Goal: Transaction & Acquisition: Purchase product/service

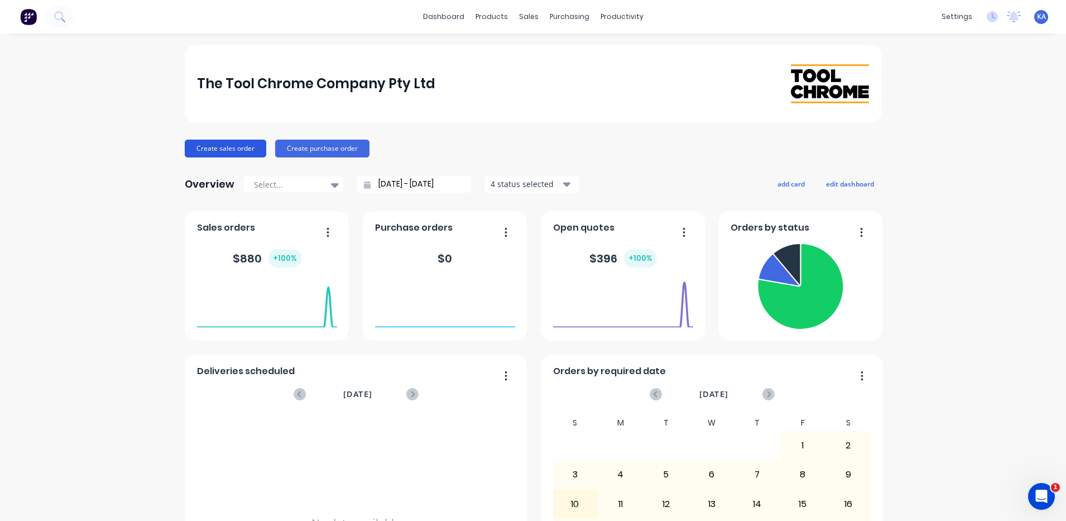
click at [229, 147] on button "Create sales order" at bounding box center [226, 149] width 82 height 18
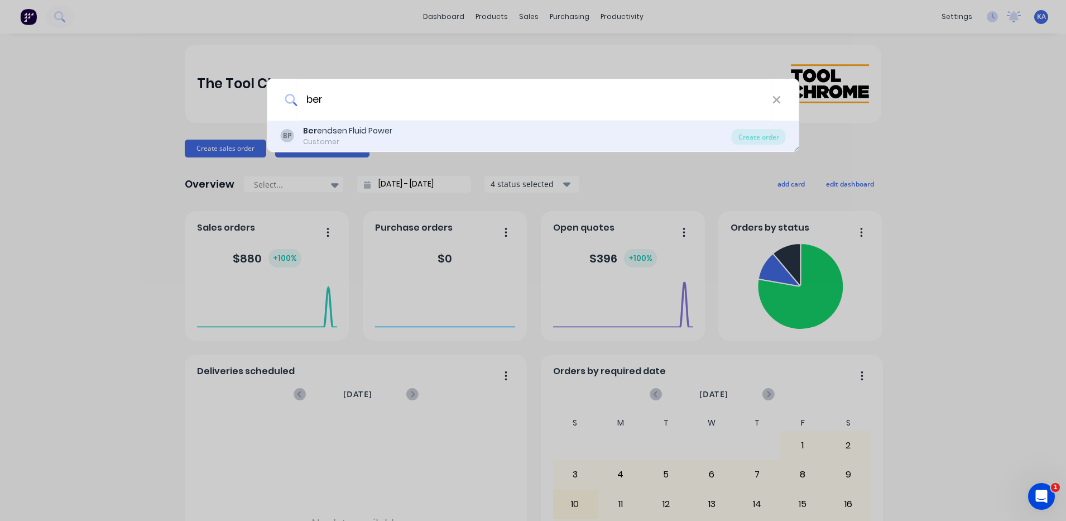
type input "ber"
click at [352, 136] on div "Ber endsen Fluid Power" at bounding box center [347, 131] width 89 height 12
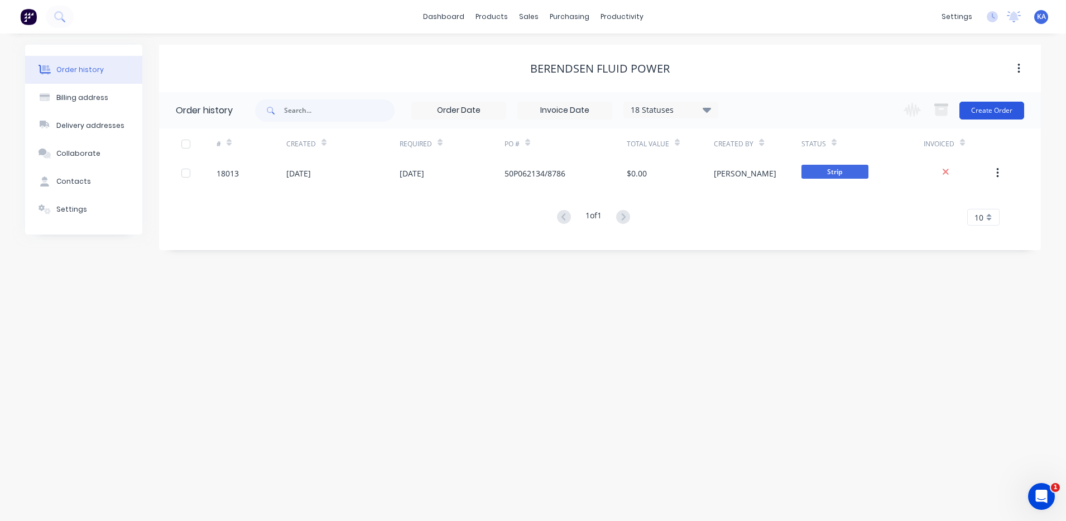
click at [982, 109] on button "Create Order" at bounding box center [992, 111] width 65 height 18
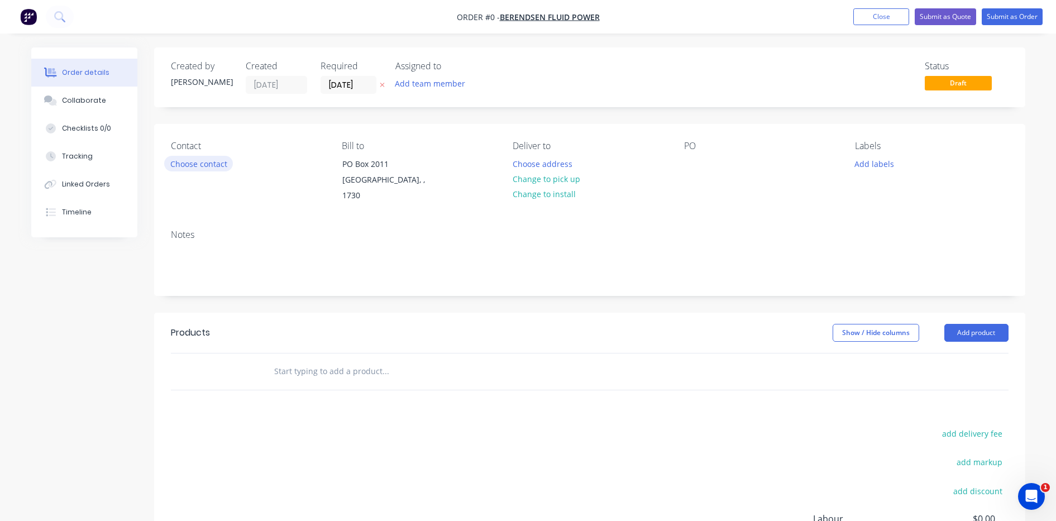
click at [198, 160] on button "Choose contact" at bounding box center [198, 163] width 69 height 15
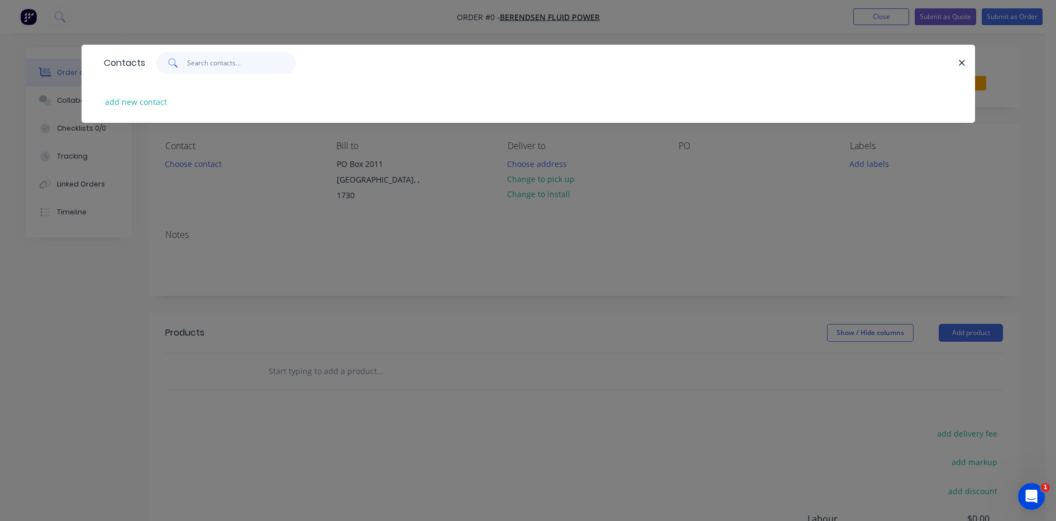
click at [213, 67] on input "text" at bounding box center [241, 63] width 109 height 22
type input "a"
click at [961, 60] on icon "button" at bounding box center [961, 63] width 7 height 10
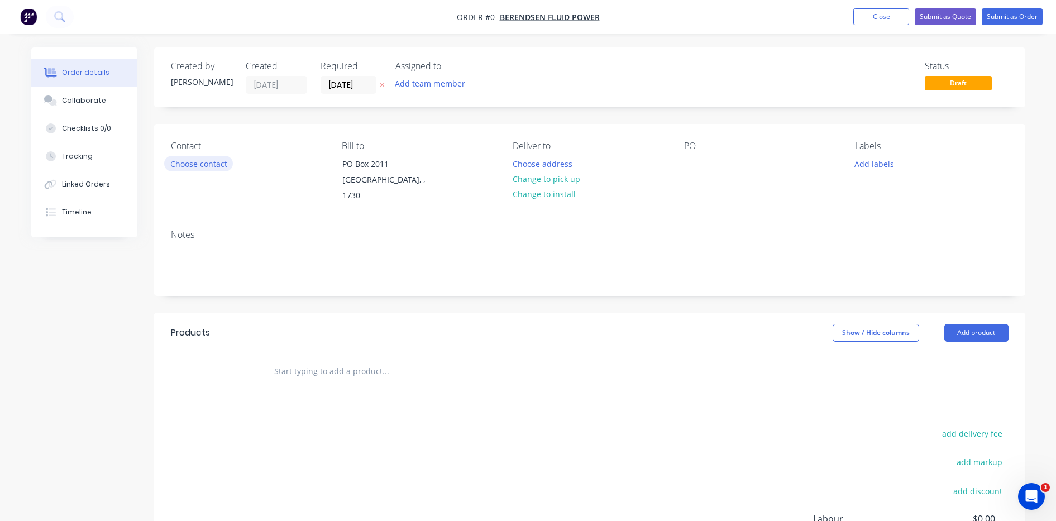
click at [207, 164] on button "Choose contact" at bounding box center [198, 163] width 69 height 15
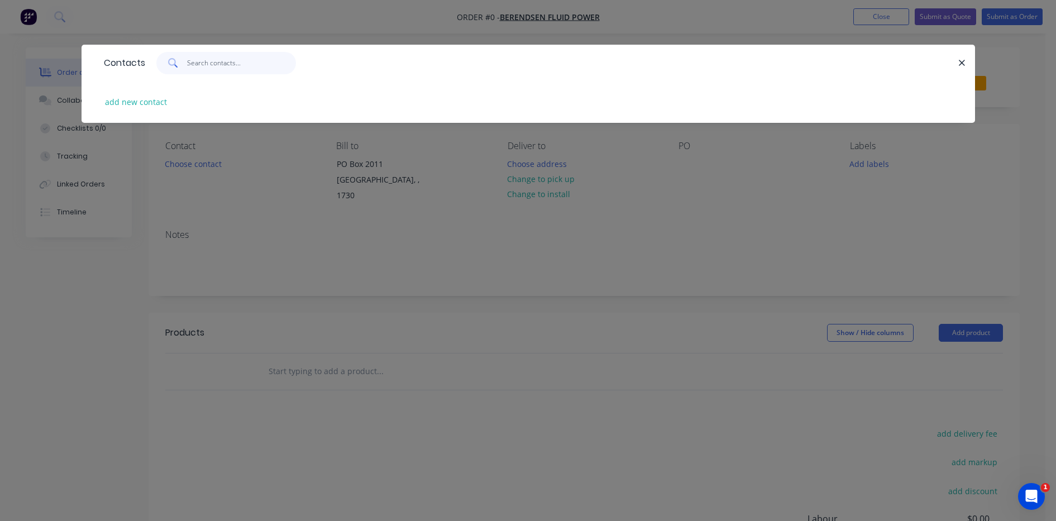
click at [224, 60] on input "text" at bounding box center [241, 63] width 109 height 22
type input "alex"
click at [138, 99] on button "add new contact" at bounding box center [136, 101] width 74 height 15
select select "AU"
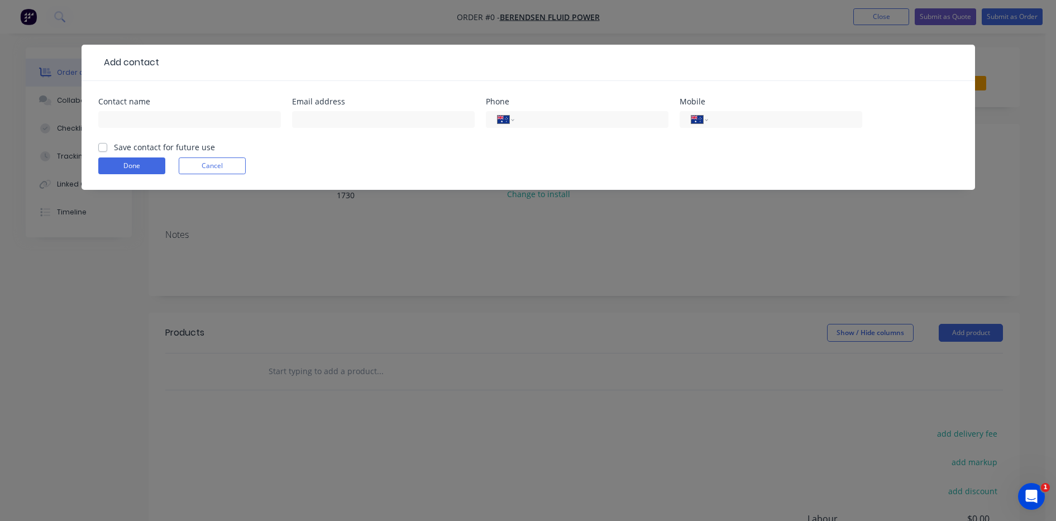
click at [114, 150] on label "Save contact for future use" at bounding box center [164, 147] width 101 height 12
click at [103, 150] on input "Save contact for future use" at bounding box center [102, 146] width 9 height 11
checkbox input "true"
click at [126, 164] on button "Done" at bounding box center [131, 165] width 67 height 17
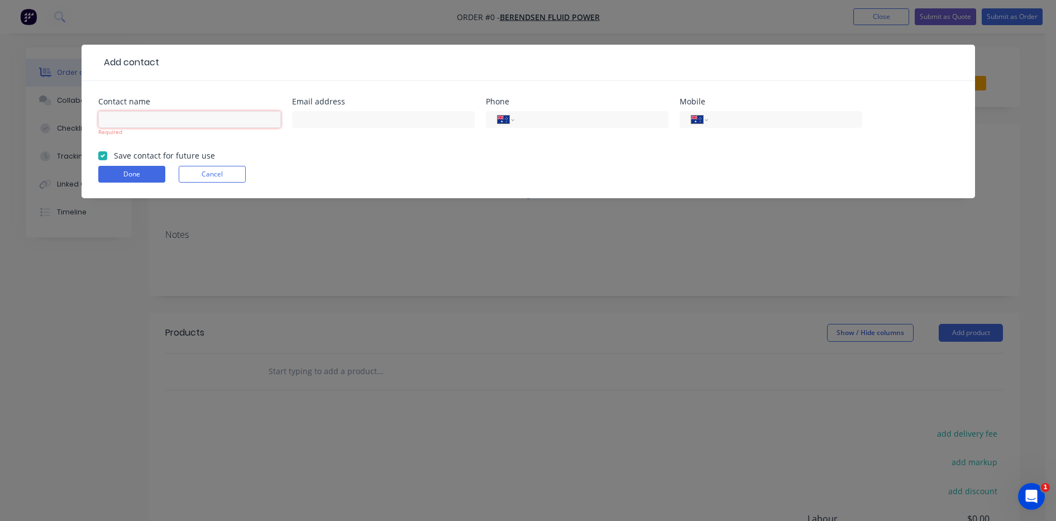
click at [191, 122] on input "text" at bounding box center [189, 119] width 183 height 17
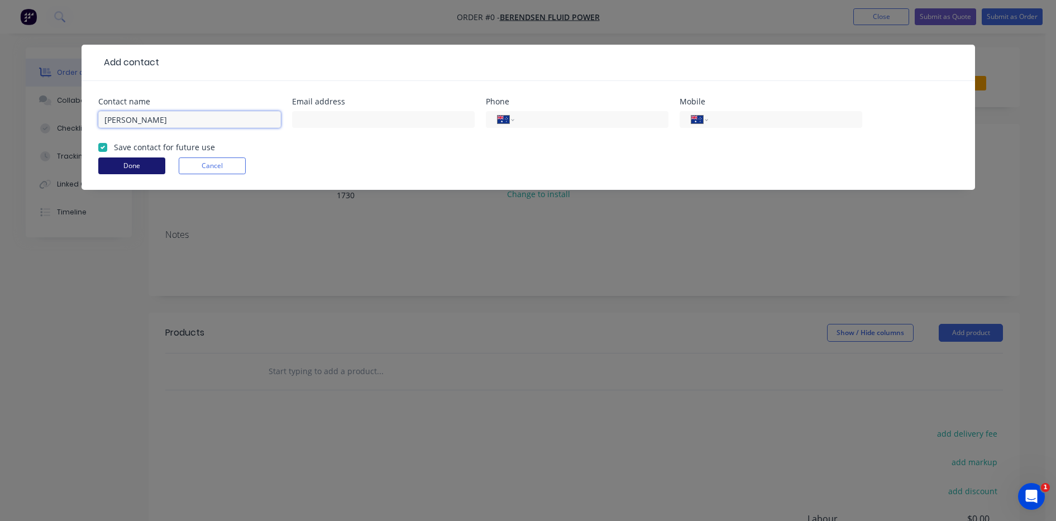
type input "Alex Bojko"
click at [154, 165] on button "Done" at bounding box center [131, 165] width 67 height 17
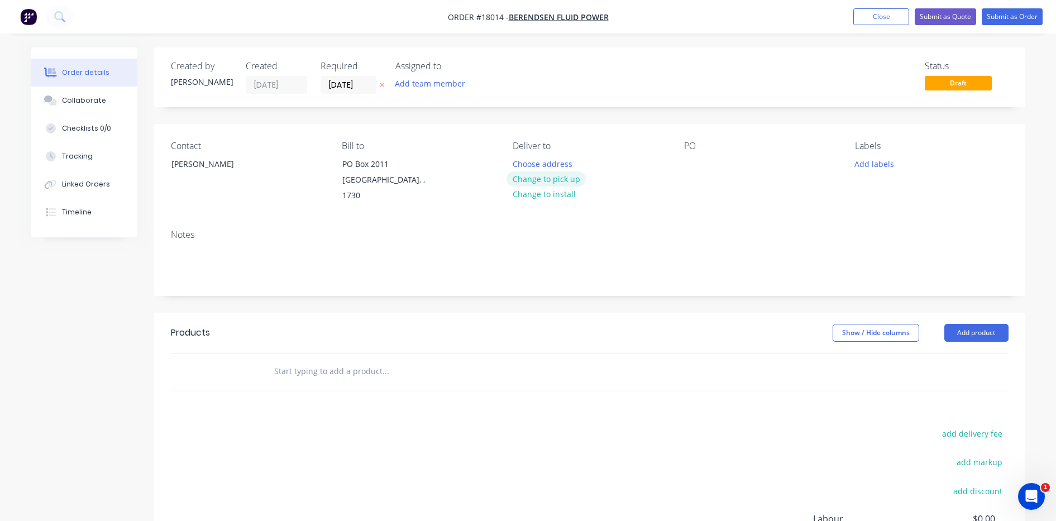
click at [548, 175] on button "Change to pick up" at bounding box center [545, 178] width 79 height 15
click at [368, 83] on input "15/08/25" at bounding box center [348, 84] width 55 height 17
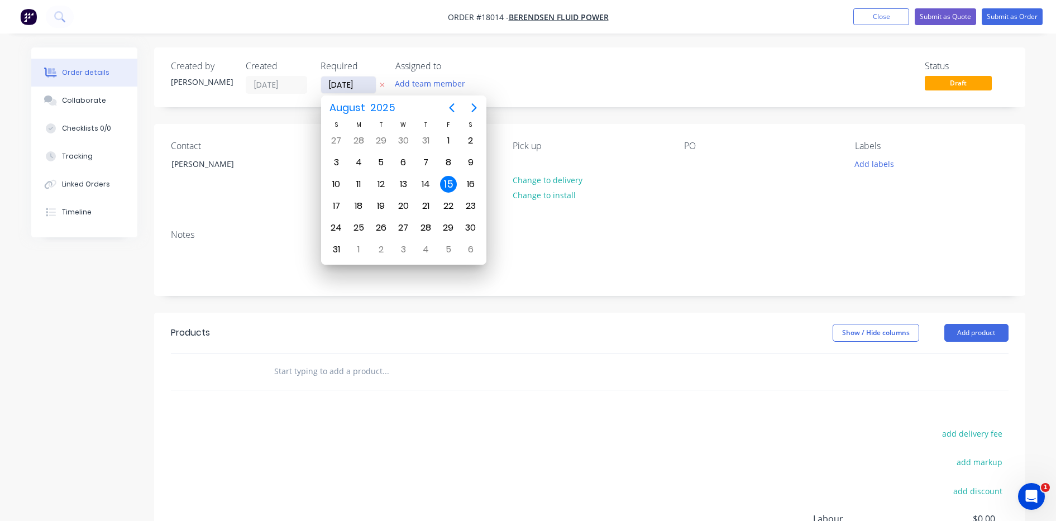
click at [368, 83] on input "15/08/25" at bounding box center [348, 84] width 55 height 17
click at [449, 227] on div "29" at bounding box center [447, 227] width 17 height 17
type input "29/08/25"
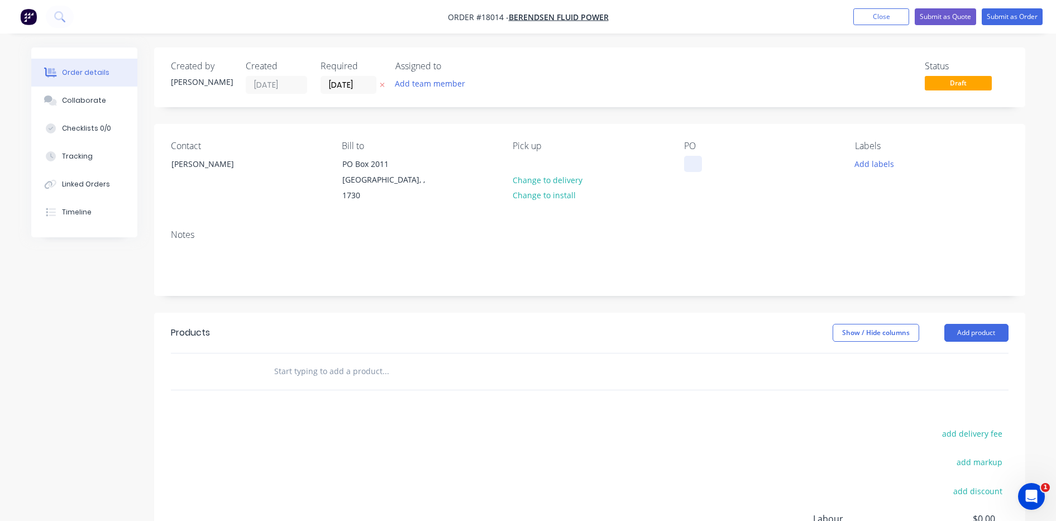
click at [692, 161] on div at bounding box center [693, 164] width 18 height 16
click at [688, 229] on div "Notes" at bounding box center [589, 258] width 871 height 75
click at [302, 360] on input "text" at bounding box center [385, 371] width 223 height 22
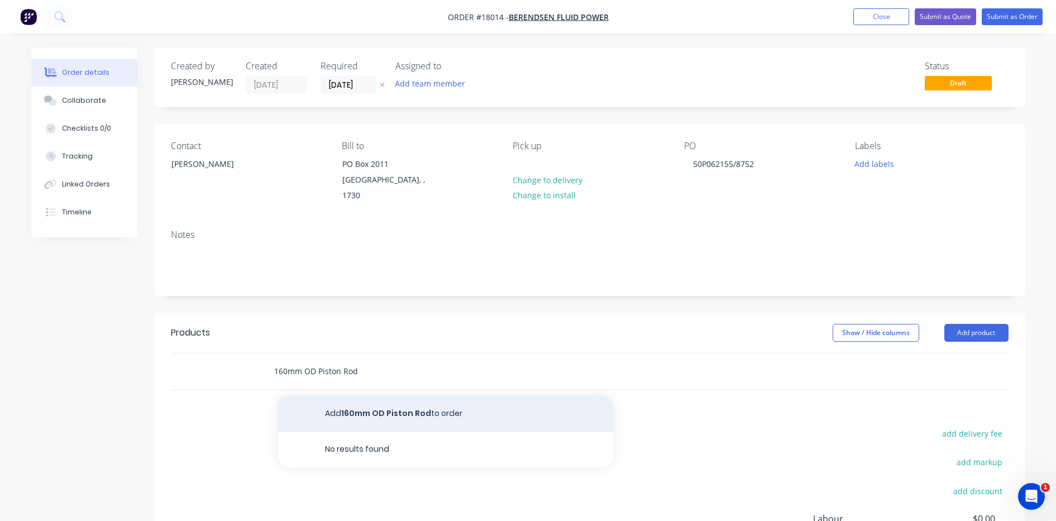
type input "160mm OD Piston Rod"
click at [430, 400] on button "Add 160mm OD Piston Rod to order" at bounding box center [445, 414] width 335 height 36
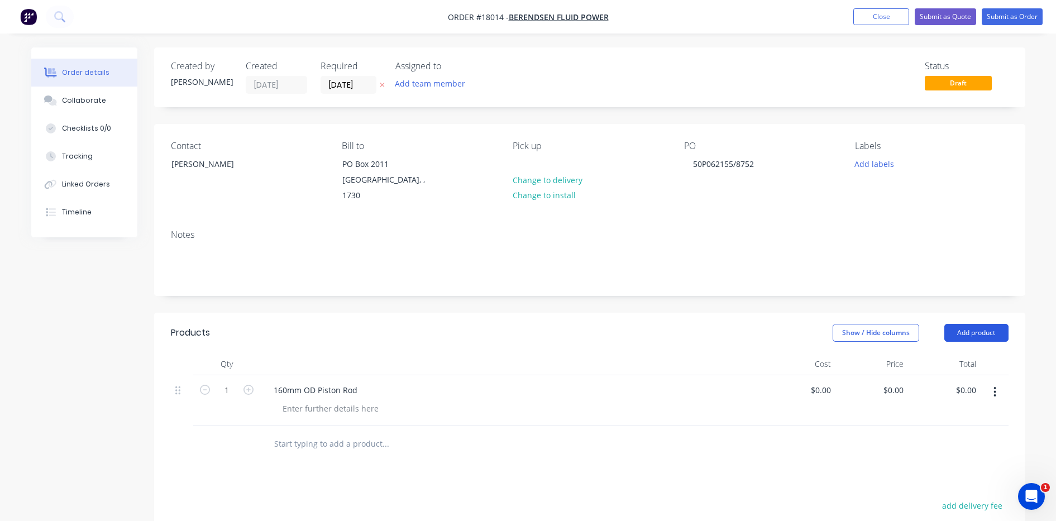
click at [974, 324] on button "Add product" at bounding box center [976, 333] width 64 height 18
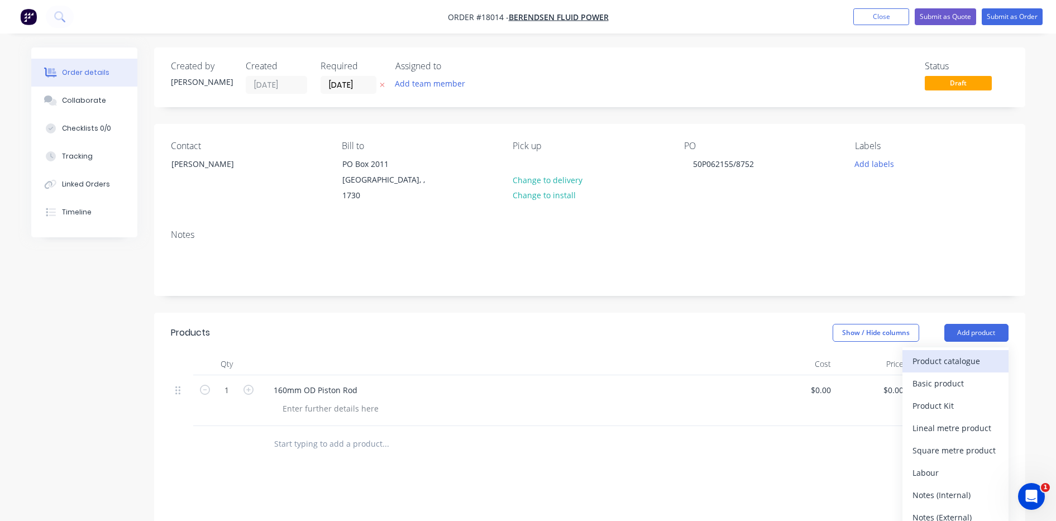
click at [968, 353] on div "Product catalogue" at bounding box center [955, 361] width 86 height 16
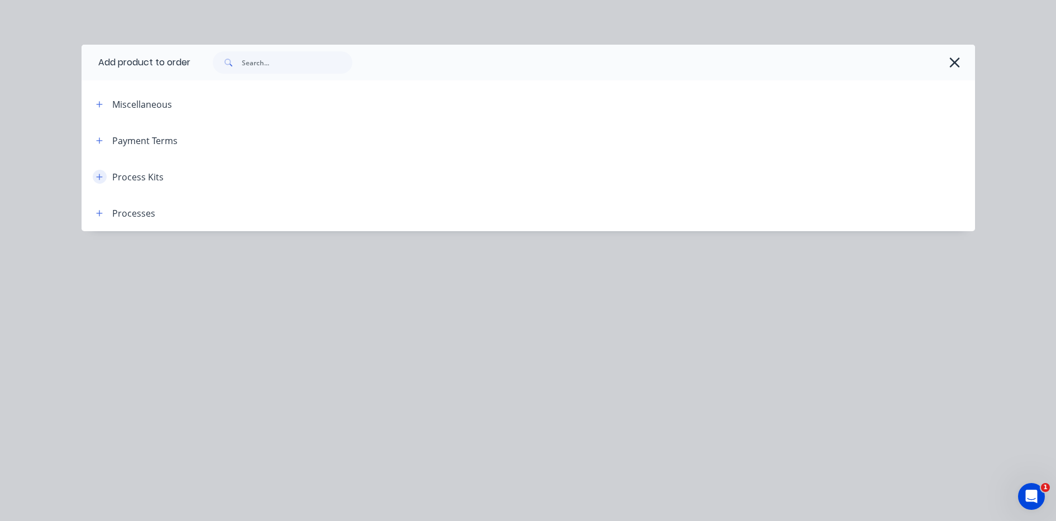
click at [99, 175] on icon "button" at bounding box center [99, 177] width 7 height 8
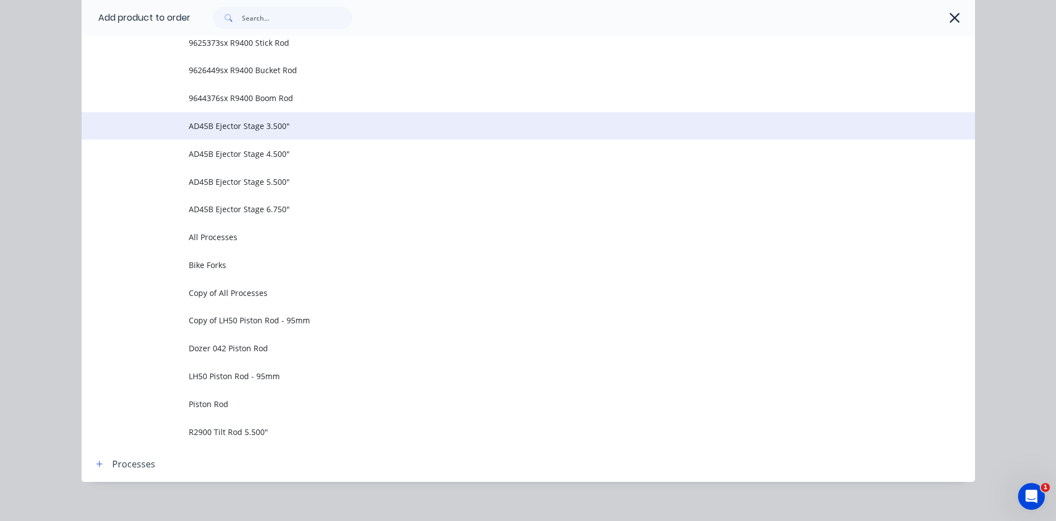
scroll to position [649, 0]
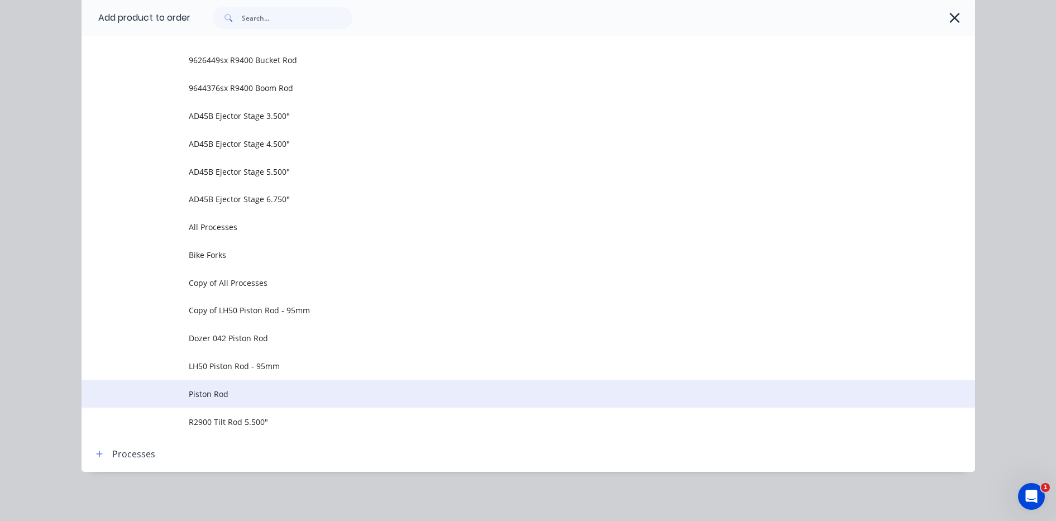
click at [214, 393] on span "Piston Rod" at bounding box center [503, 394] width 629 height 12
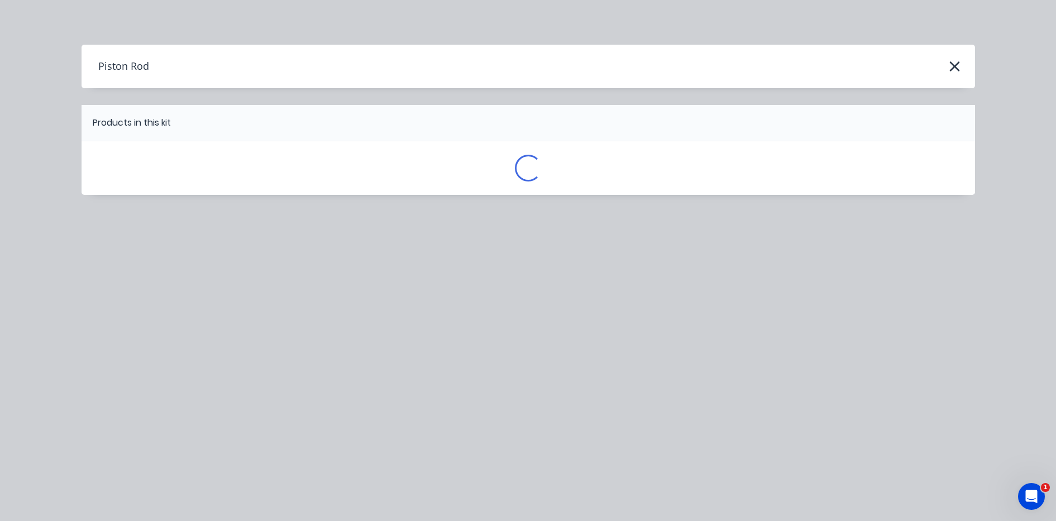
scroll to position [0, 0]
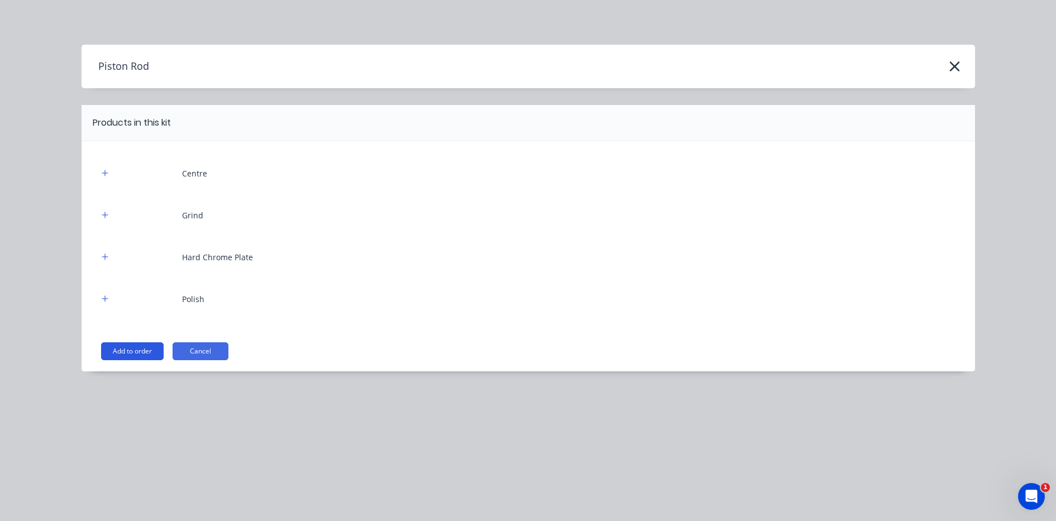
click at [137, 350] on button "Add to order" at bounding box center [132, 351] width 63 height 18
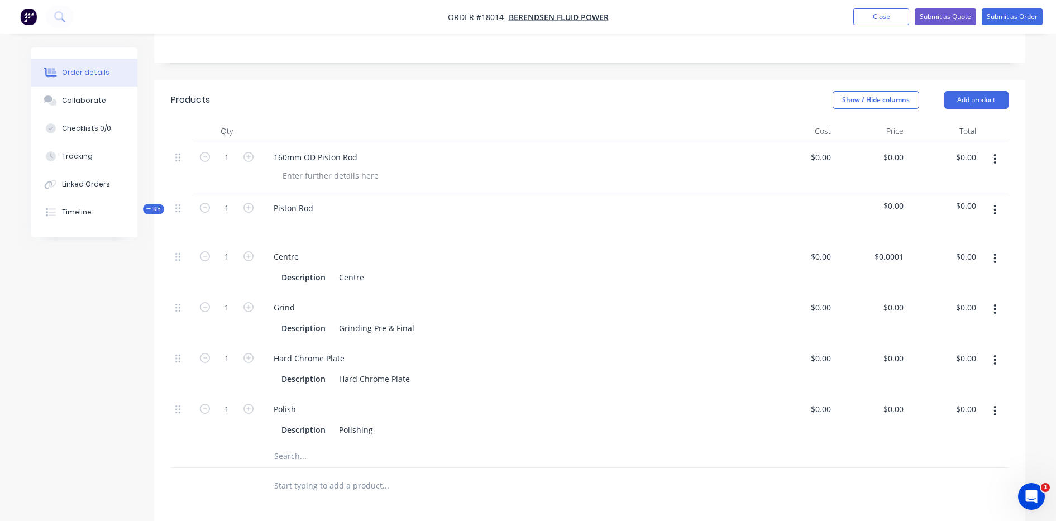
scroll to position [209, 0]
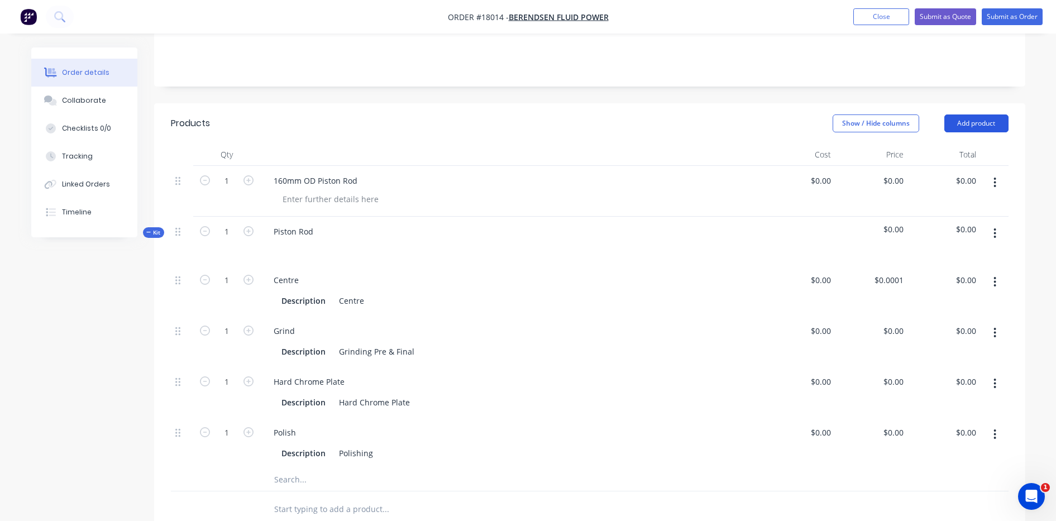
click at [966, 114] on button "Add product" at bounding box center [976, 123] width 64 height 18
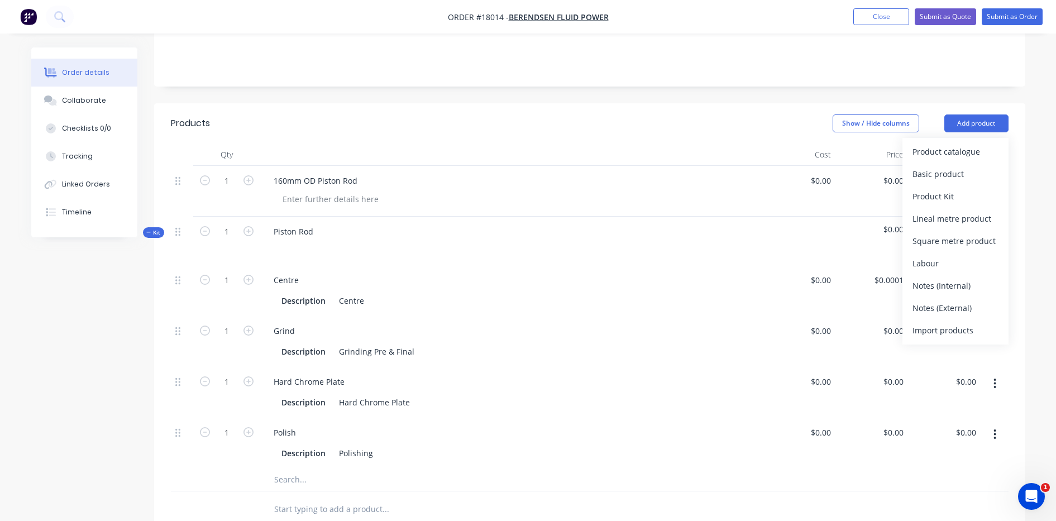
click at [921, 58] on div "Notes" at bounding box center [589, 48] width 871 height 75
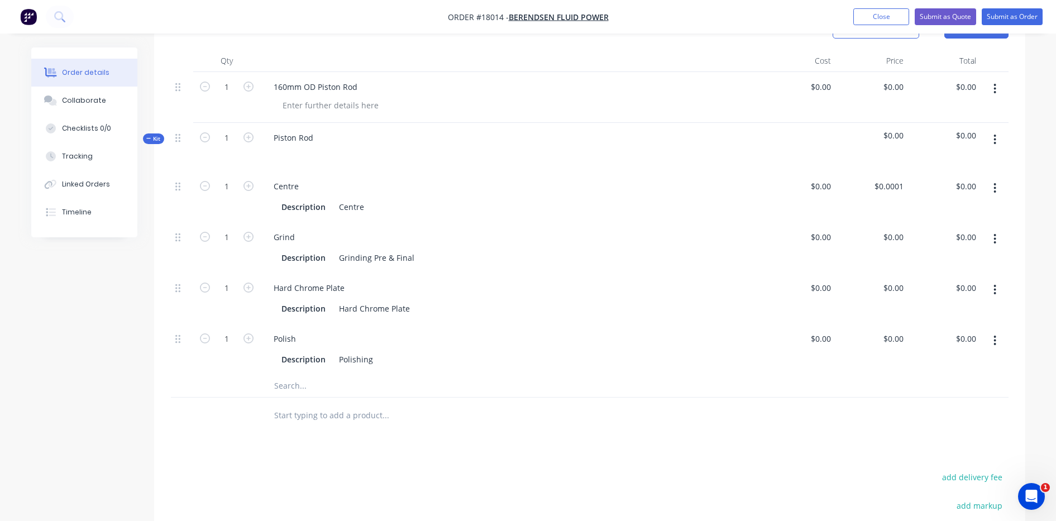
scroll to position [279, 0]
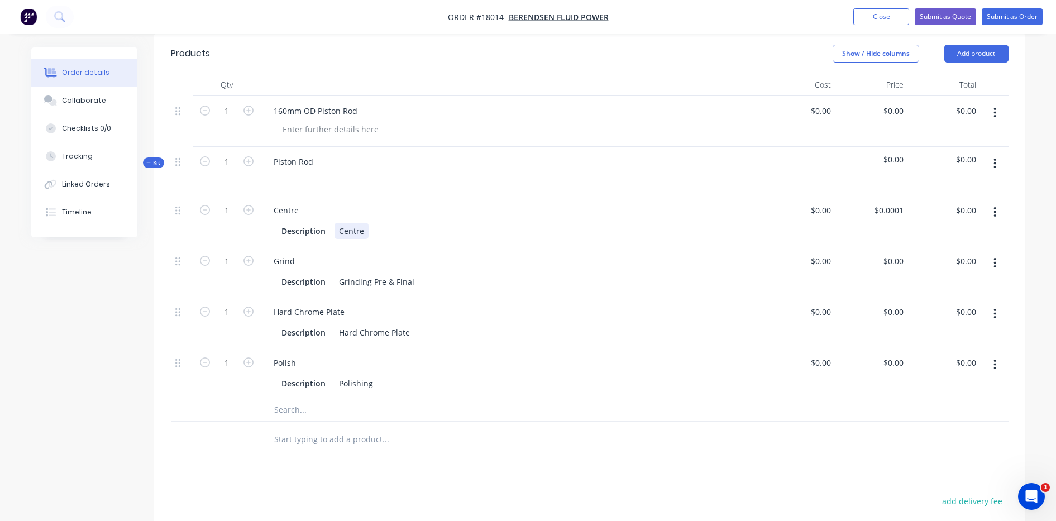
click at [365, 223] on div "Centre" at bounding box center [351, 231] width 34 height 16
click at [411, 274] on div "Grinding Pre & Final" at bounding box center [376, 282] width 84 height 16
click at [411, 324] on div "Hard Chrome Plate" at bounding box center [374, 332] width 80 height 16
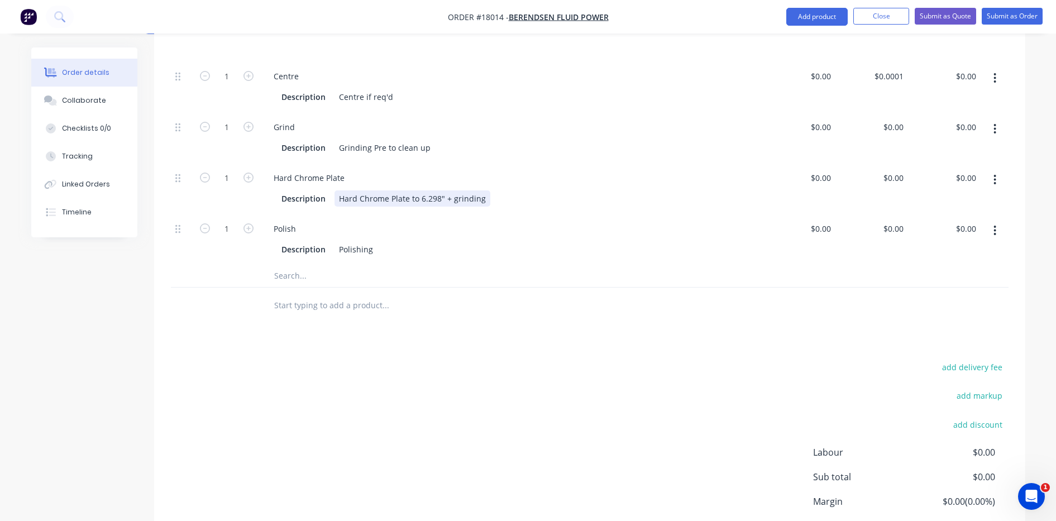
scroll to position [419, 0]
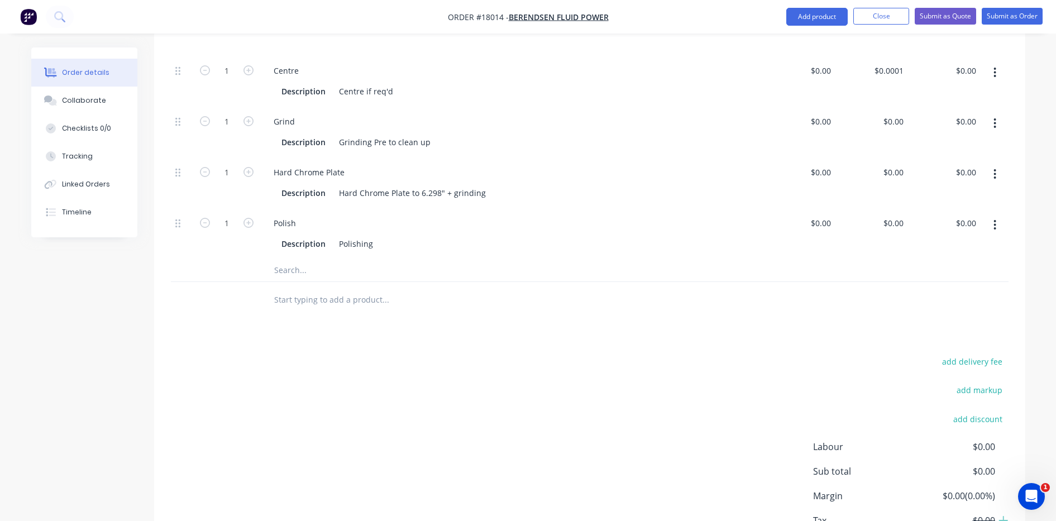
click at [296, 259] on input "text" at bounding box center [385, 270] width 223 height 22
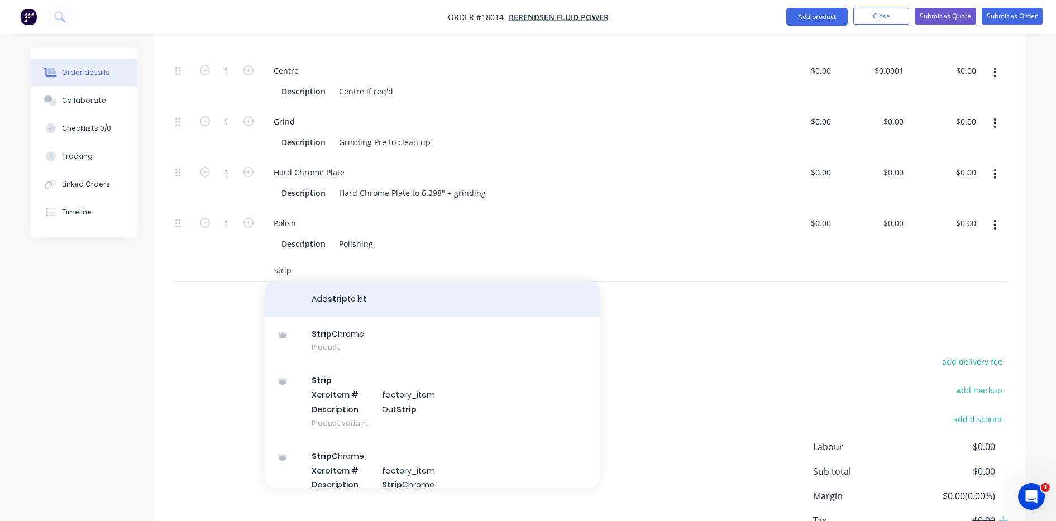
type input "strip"
click at [328, 284] on button "Add strip to kit" at bounding box center [432, 299] width 335 height 36
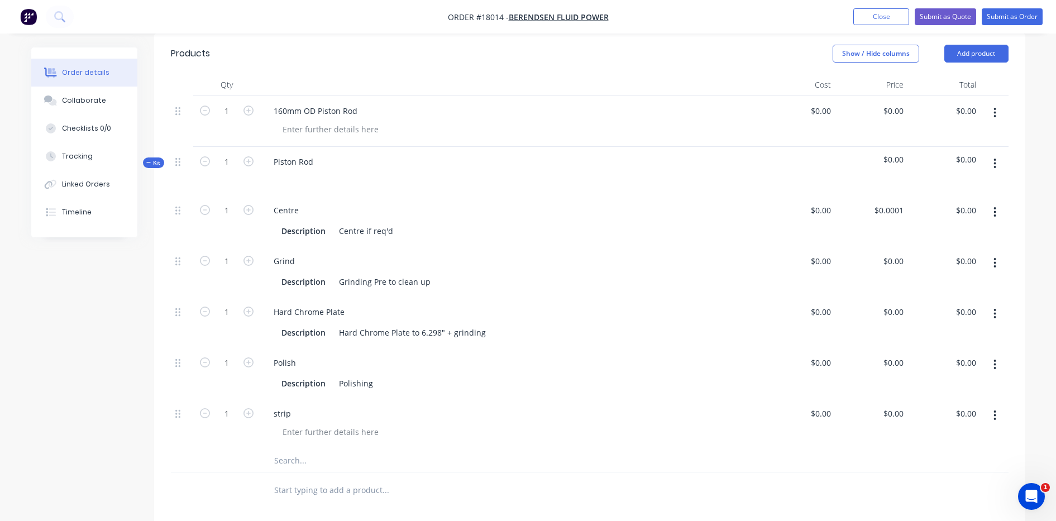
scroll to position [280, 0]
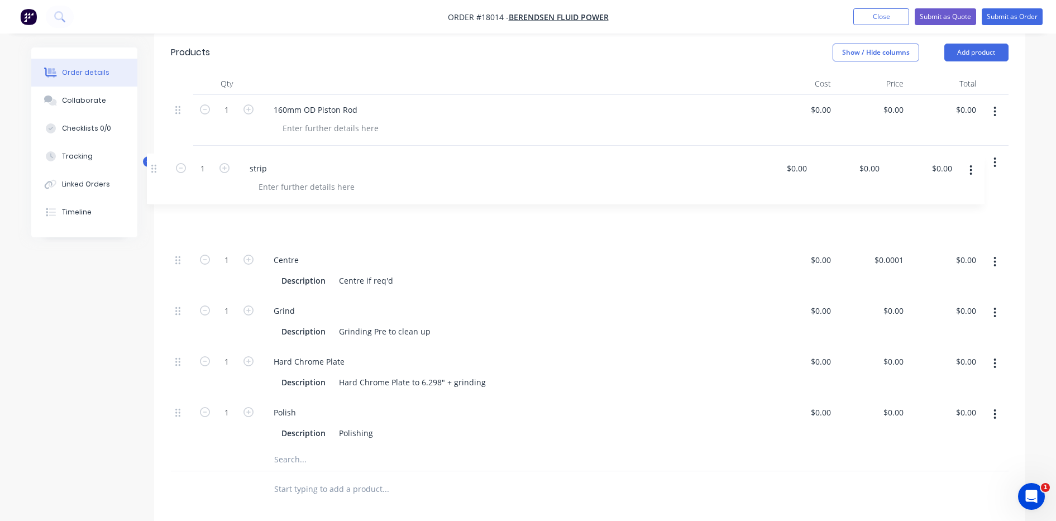
drag, startPoint x: 179, startPoint y: 401, endPoint x: 155, endPoint y: 161, distance: 241.8
click at [155, 161] on div "Qty Cost Price Total 1 160mm OD Piston Rod $0.00 $0.00 $0.00 $0.00 $0.00 $0.00 …" at bounding box center [589, 290] width 871 height 435
click at [376, 219] on div at bounding box center [331, 227] width 114 height 16
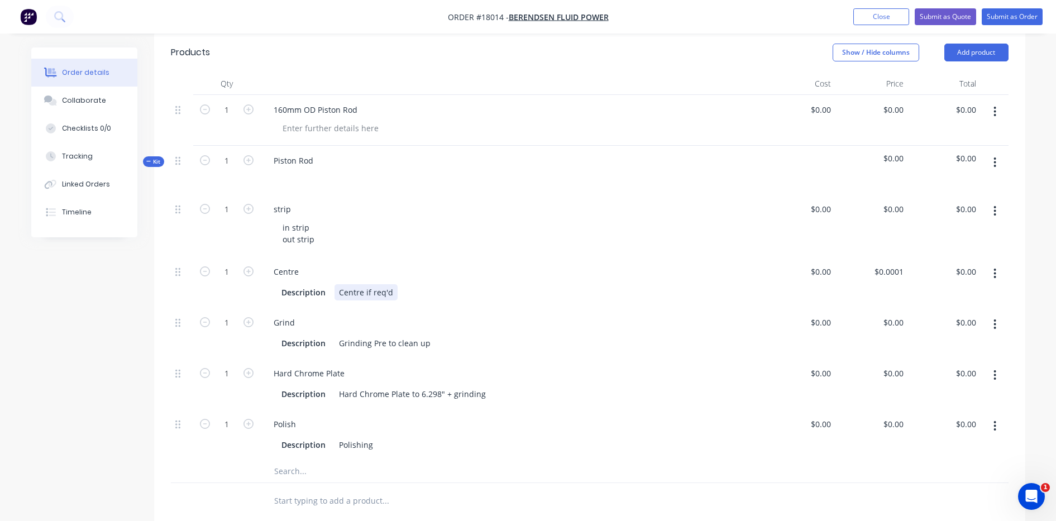
click at [469, 289] on div "Centre Description Centre if req'd" at bounding box center [511, 282] width 503 height 51
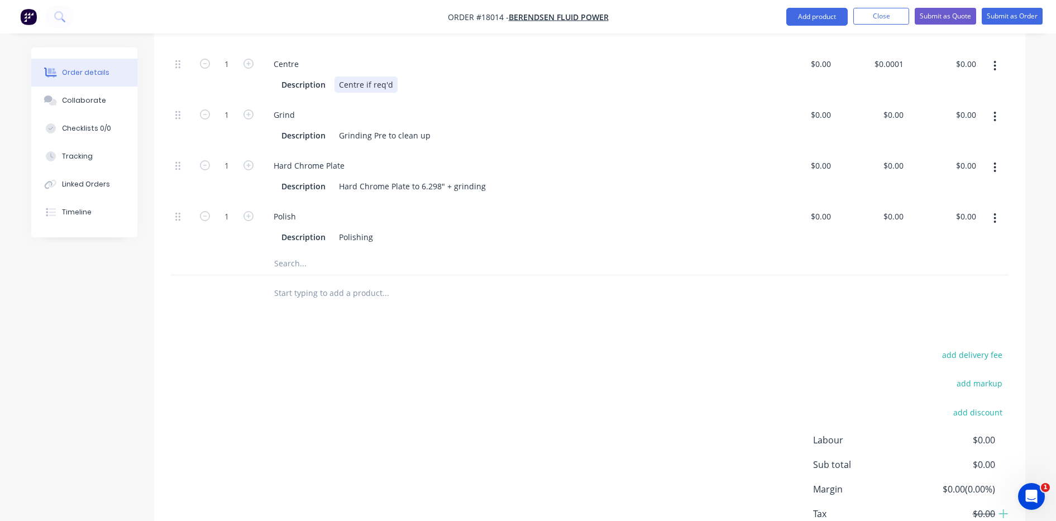
scroll to position [490, 0]
click at [372, 227] on div "Polishing" at bounding box center [355, 235] width 43 height 16
click at [300, 251] on input "text" at bounding box center [385, 262] width 223 height 22
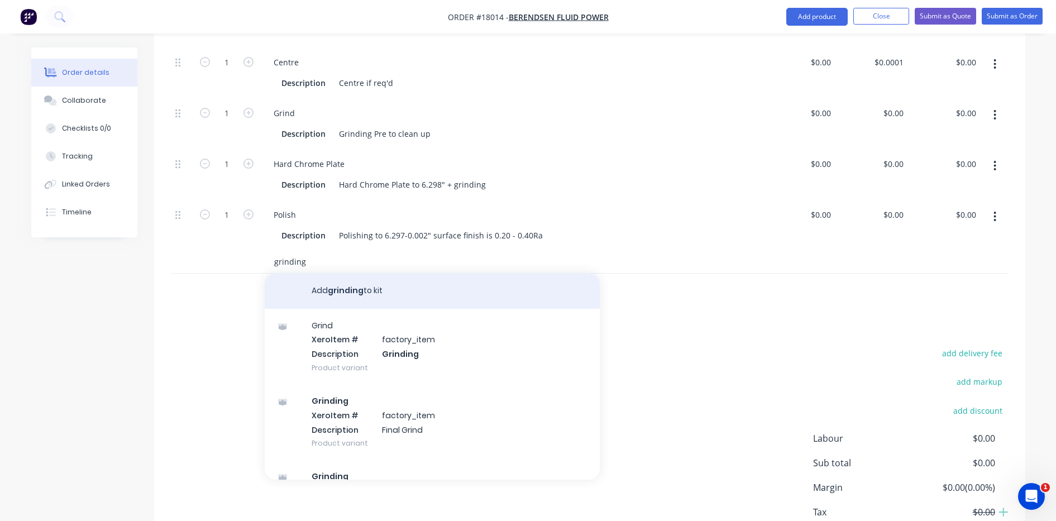
type input "grinding"
click at [340, 279] on button "Add grinding to kit" at bounding box center [432, 291] width 335 height 36
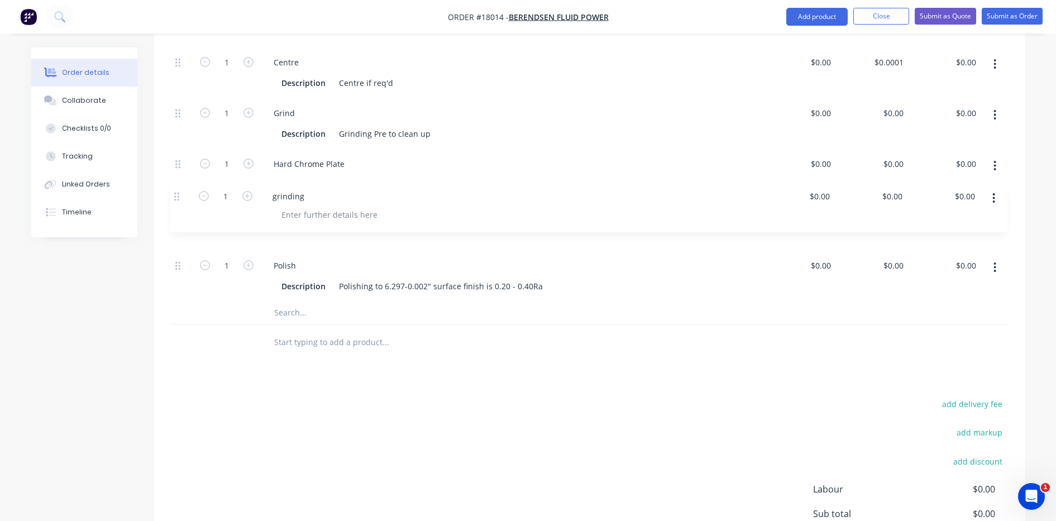
drag, startPoint x: 178, startPoint y: 250, endPoint x: 177, endPoint y: 190, distance: 59.8
click at [177, 190] on div "1 strip in strip out strip $0.00 $0.00 $0.00 $0.00 $0.00 $0.00 1 Centre Descrip…" at bounding box center [590, 143] width 838 height 317
click at [320, 207] on div "grinding" at bounding box center [512, 215] width 494 height 16
click at [305, 207] on div "grinding" at bounding box center [290, 215] width 50 height 16
click at [357, 251] on div "Polish Description Polishing to 6.297-0.002" surface finish is 0.20 - 0.40Ra" at bounding box center [511, 276] width 503 height 51
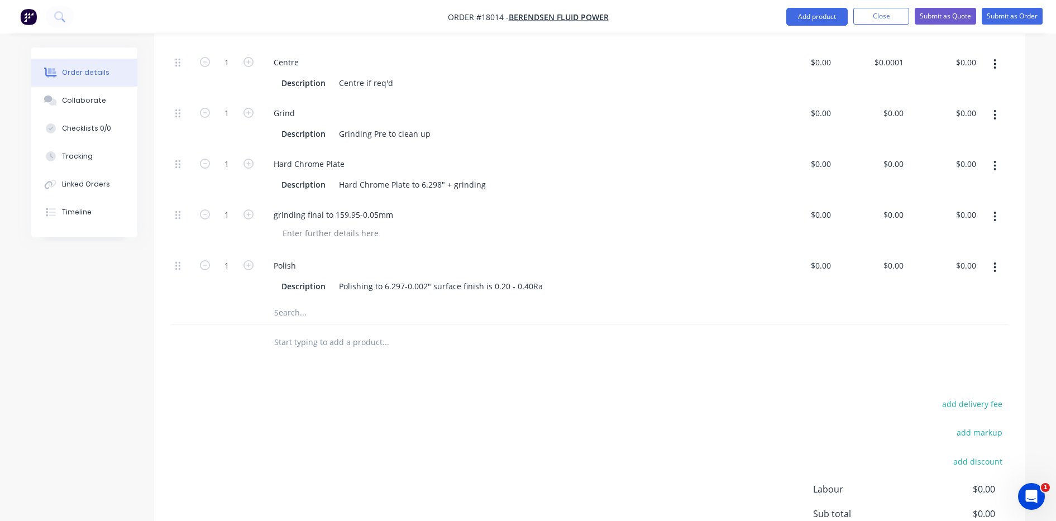
click at [295, 302] on input "text" at bounding box center [385, 313] width 223 height 22
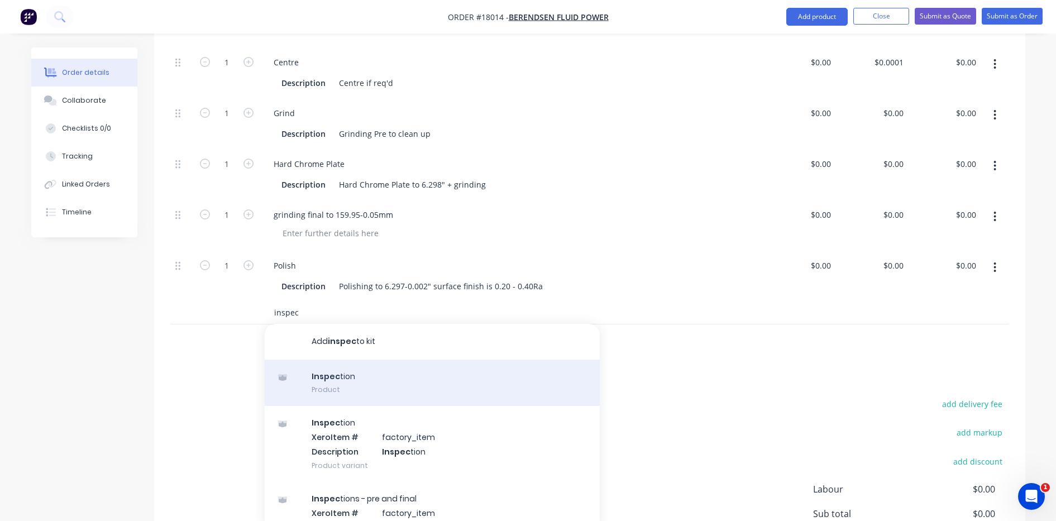
type input "inspec"
click at [333, 371] on div "Inspec tion Product" at bounding box center [432, 383] width 335 height 47
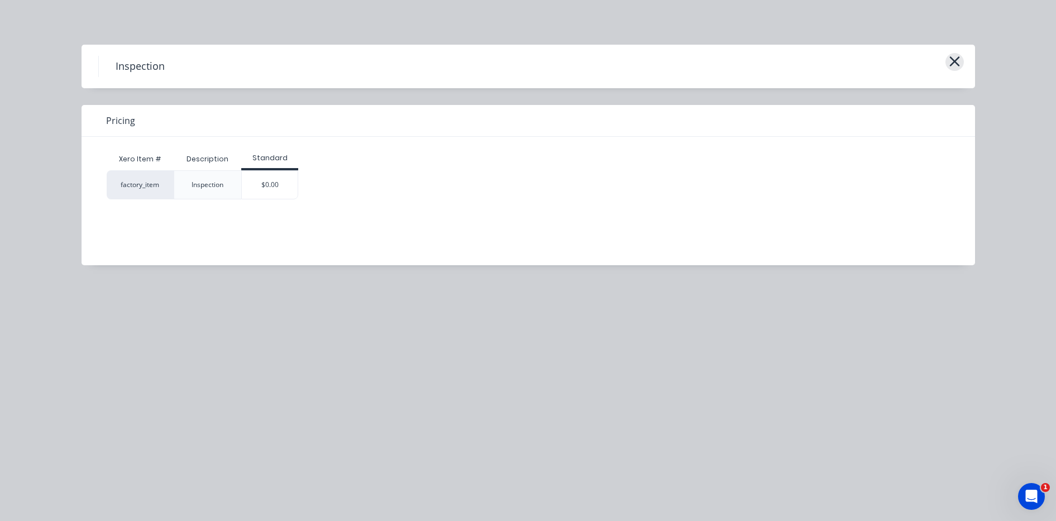
click at [956, 56] on icon "button" at bounding box center [955, 62] width 12 height 16
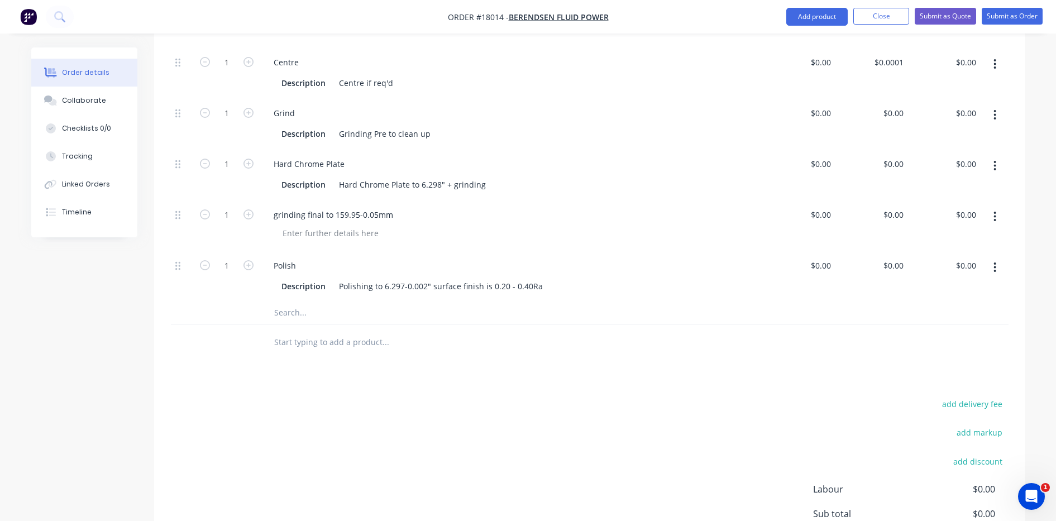
click at [299, 302] on input "text" at bounding box center [385, 313] width 223 height 22
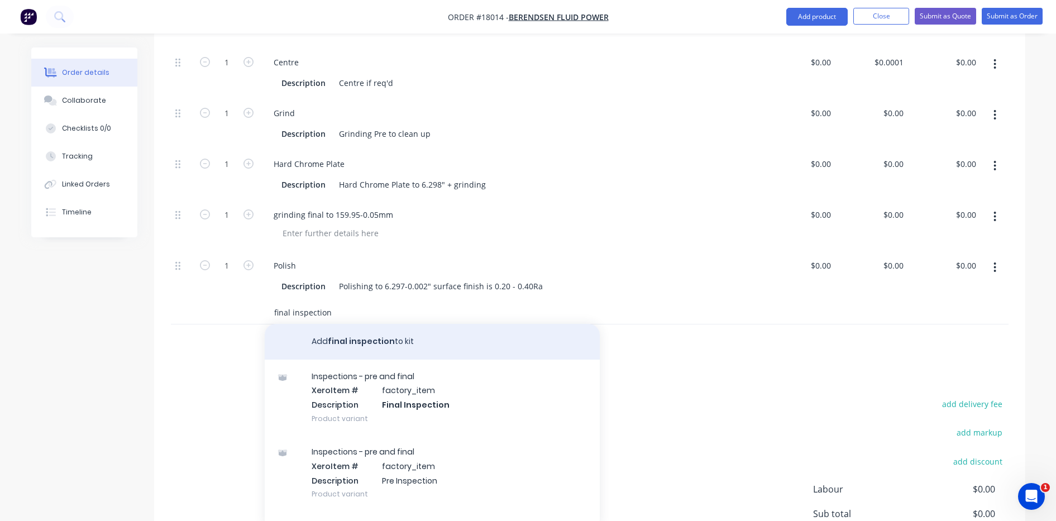
type input "final inspection"
click at [372, 327] on button "Add final inspection to kit" at bounding box center [432, 342] width 335 height 36
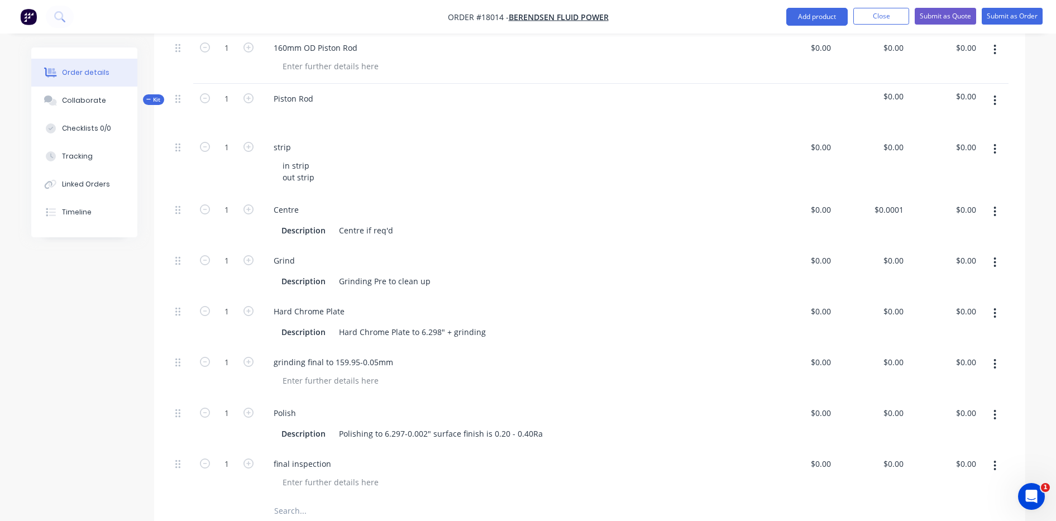
scroll to position [349, 0]
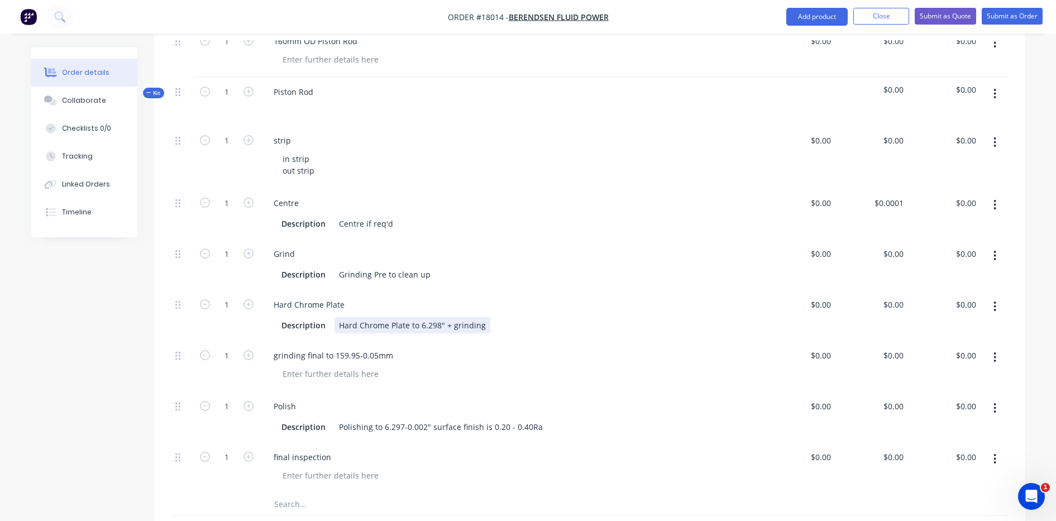
click at [484, 317] on div "Hard Chrome Plate to 6.298" + grinding" at bounding box center [412, 325] width 156 height 16
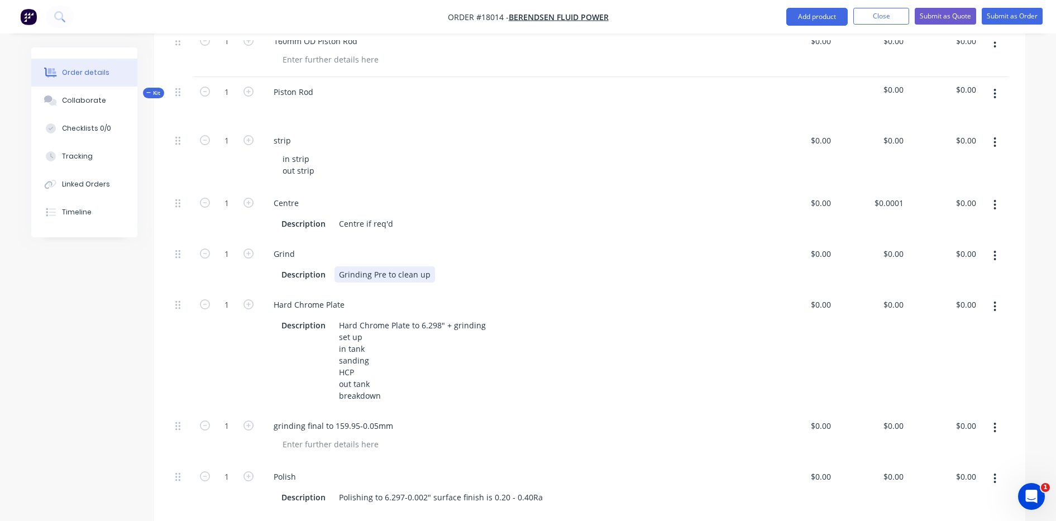
click at [517, 266] on div "Description Grinding Pre to clean up" at bounding box center [509, 274] width 465 height 16
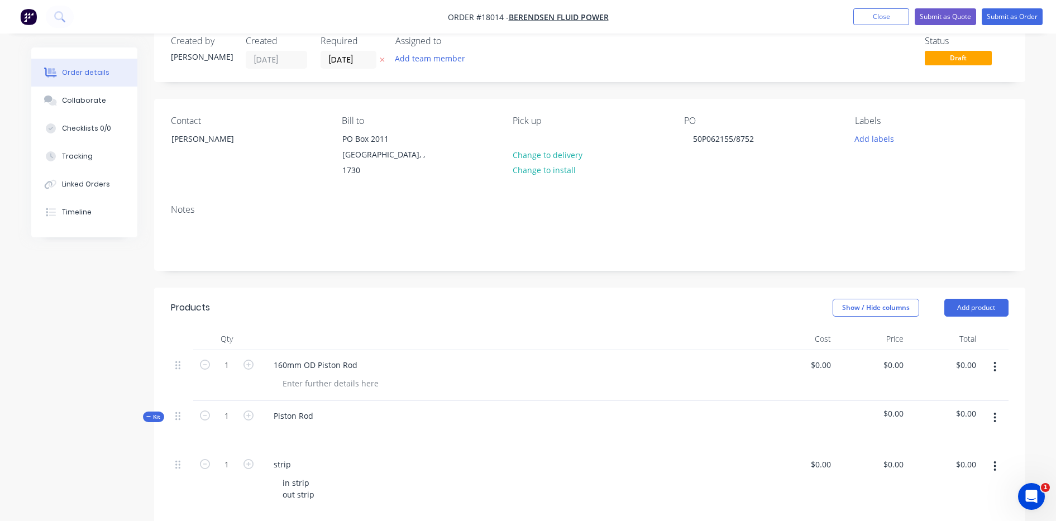
scroll to position [0, 0]
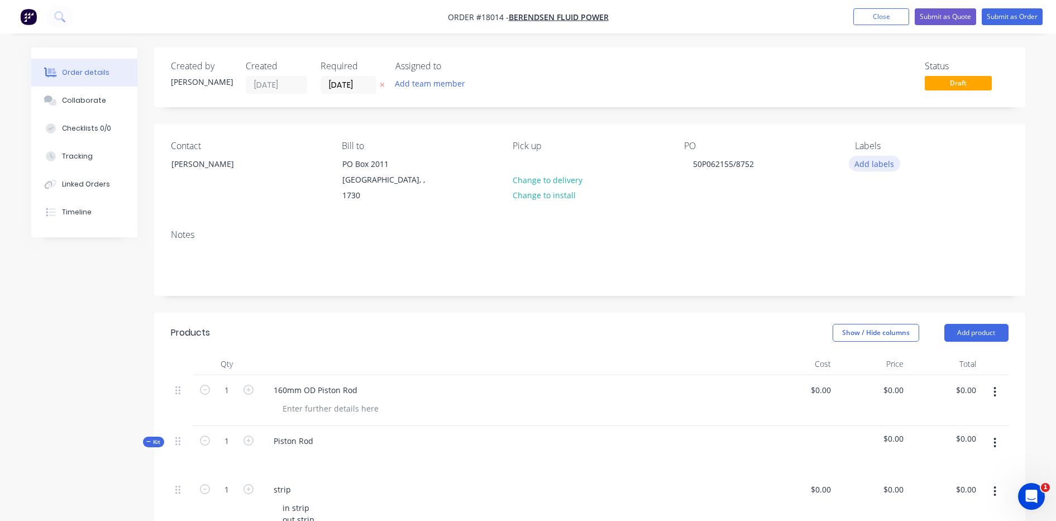
click at [863, 162] on button "Add labels" at bounding box center [874, 163] width 51 height 15
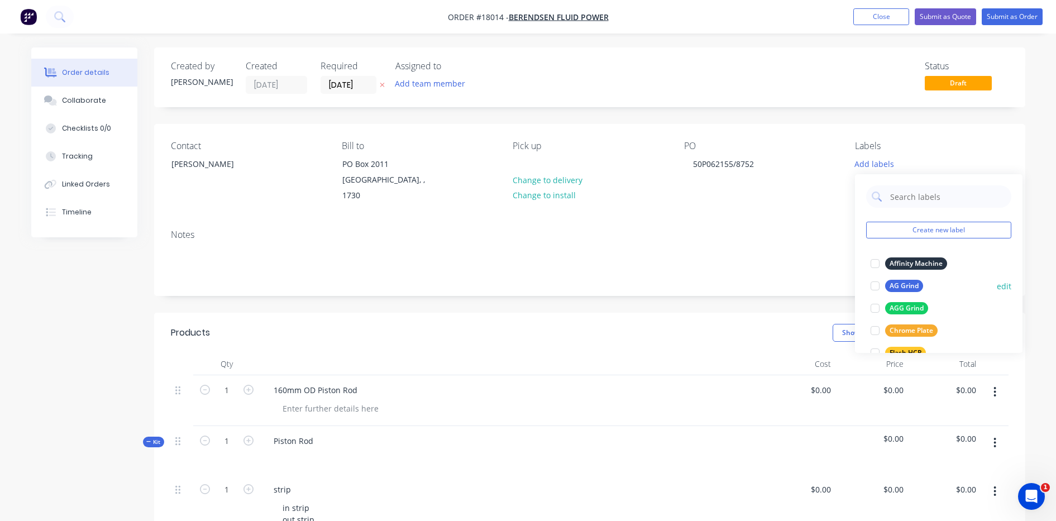
click at [908, 282] on div "AG Grind" at bounding box center [904, 286] width 38 height 12
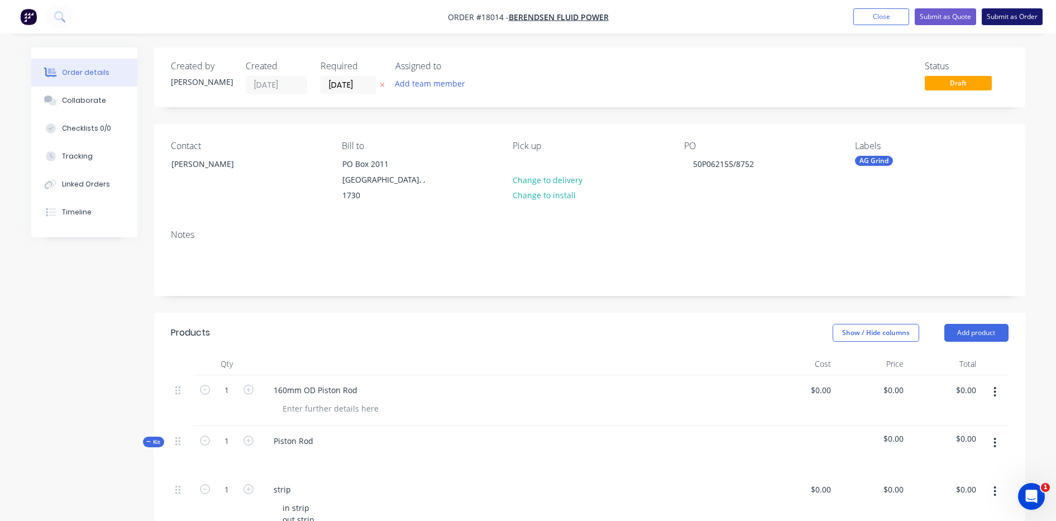
click at [1003, 13] on button "Submit as Order" at bounding box center [1012, 16] width 61 height 17
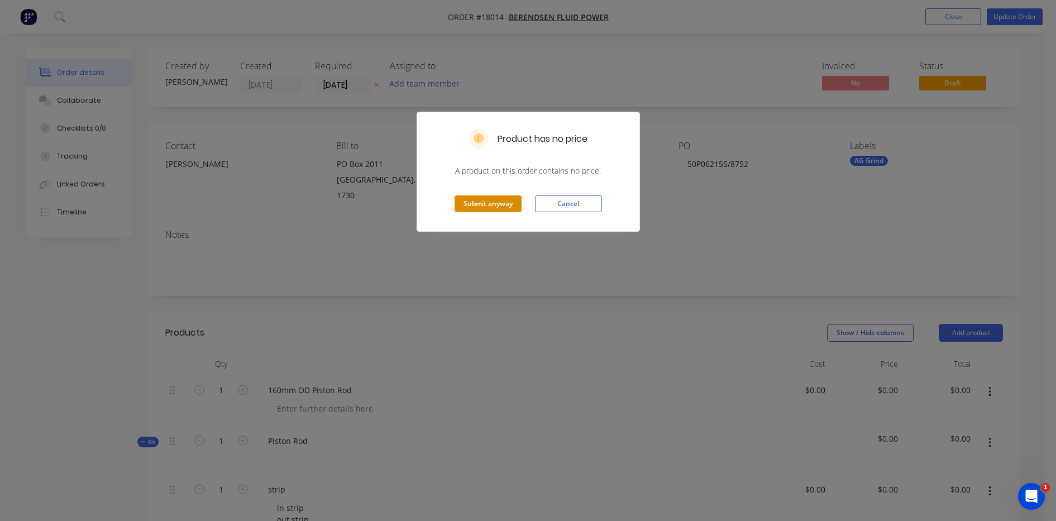
click at [500, 201] on button "Submit anyway" at bounding box center [487, 203] width 67 height 17
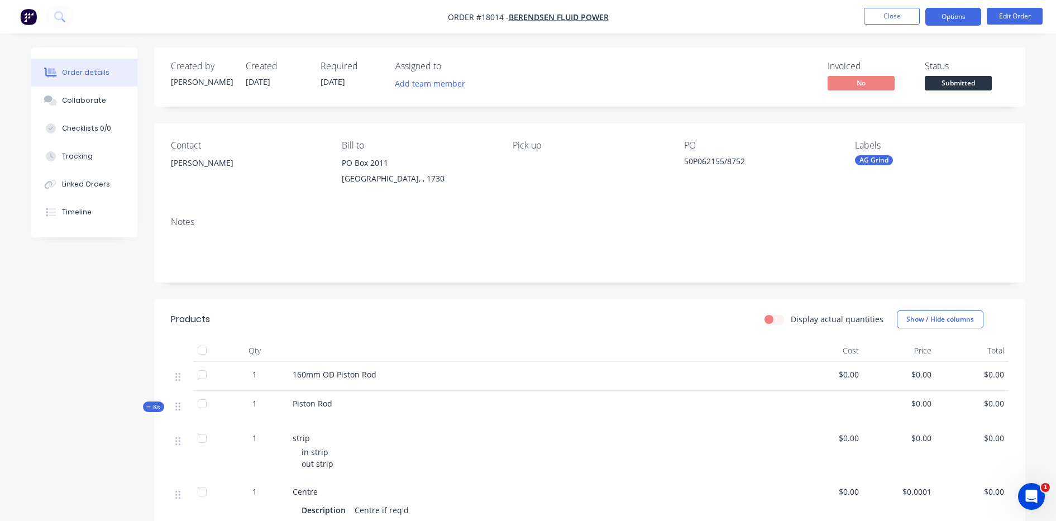
click at [945, 16] on button "Options" at bounding box center [953, 17] width 56 height 18
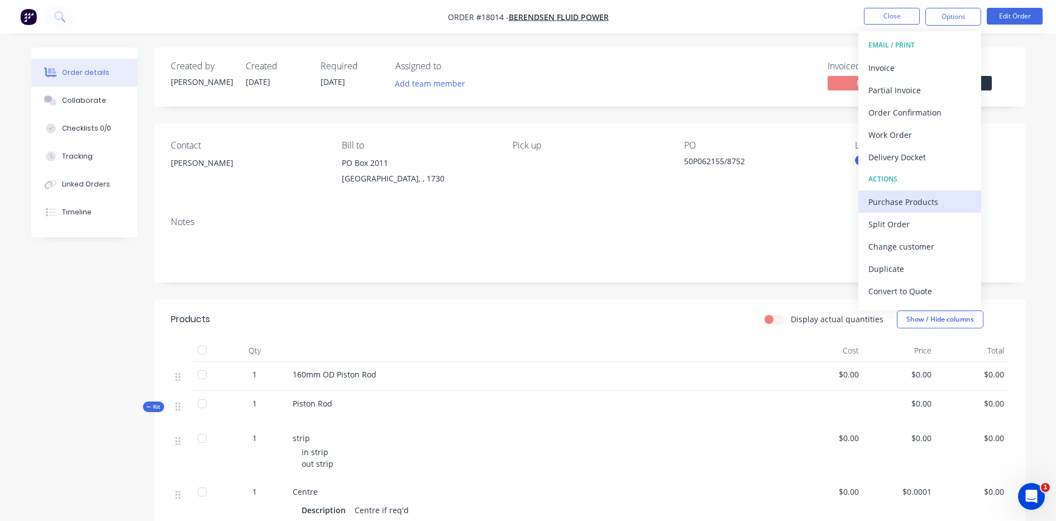
click at [904, 203] on div "Purchase Products" at bounding box center [919, 202] width 103 height 16
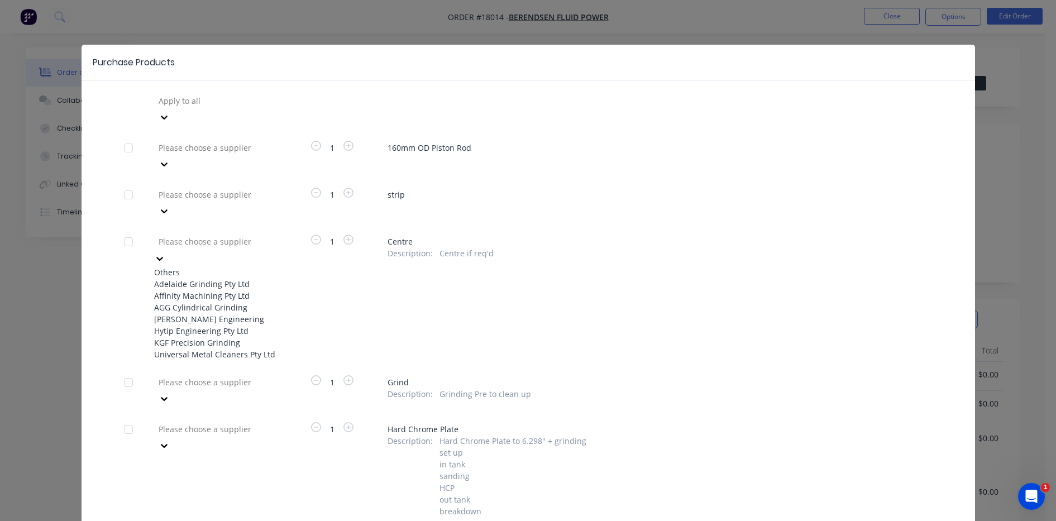
click at [198, 235] on div at bounding box center [237, 242] width 161 height 14
click at [214, 278] on div "Adelaide Grinding Pty Ltd" at bounding box center [215, 284] width 123 height 12
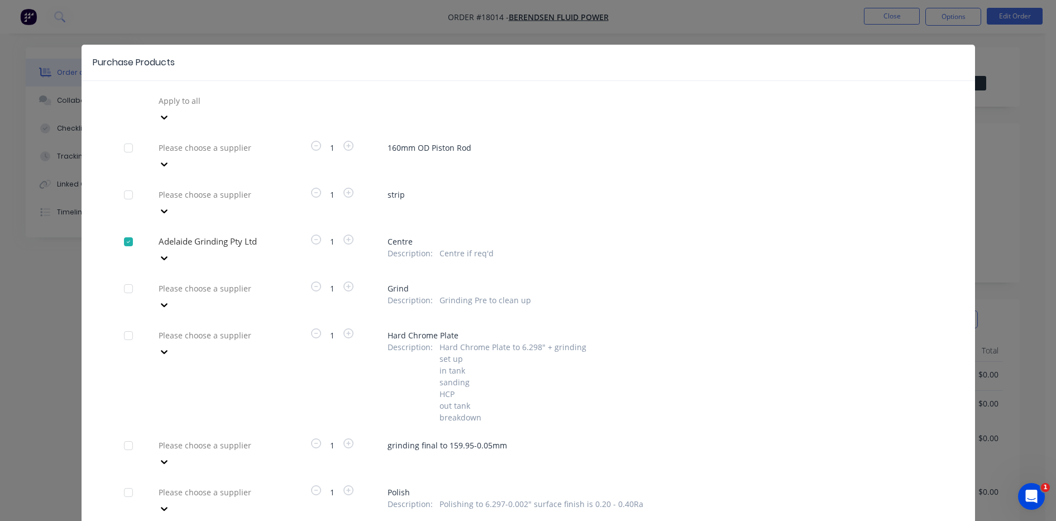
click at [125, 231] on div at bounding box center [128, 242] width 22 height 22
click at [121, 231] on div at bounding box center [128, 242] width 22 height 22
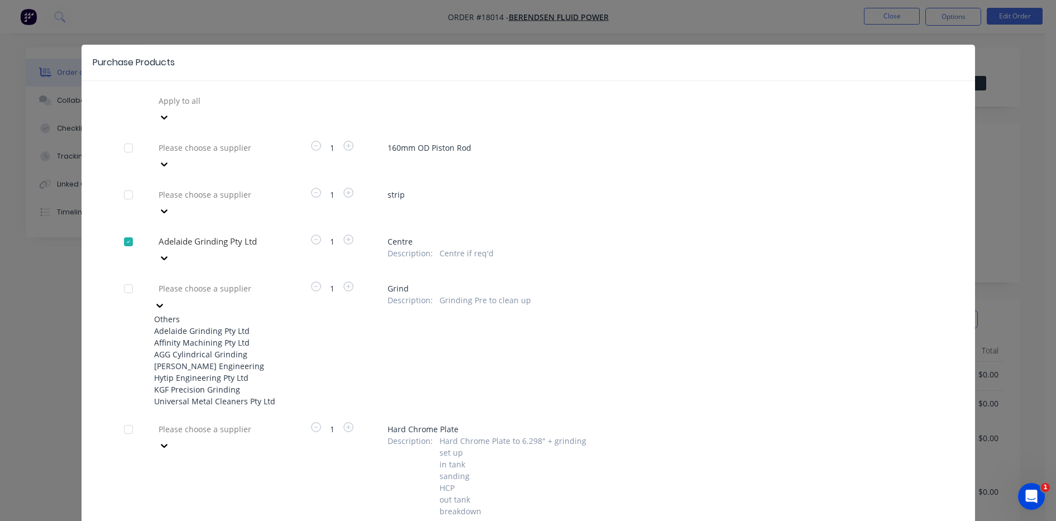
click at [178, 281] on div at bounding box center [237, 288] width 161 height 14
click at [180, 325] on div "Adelaide Grinding Pty Ltd" at bounding box center [215, 331] width 123 height 12
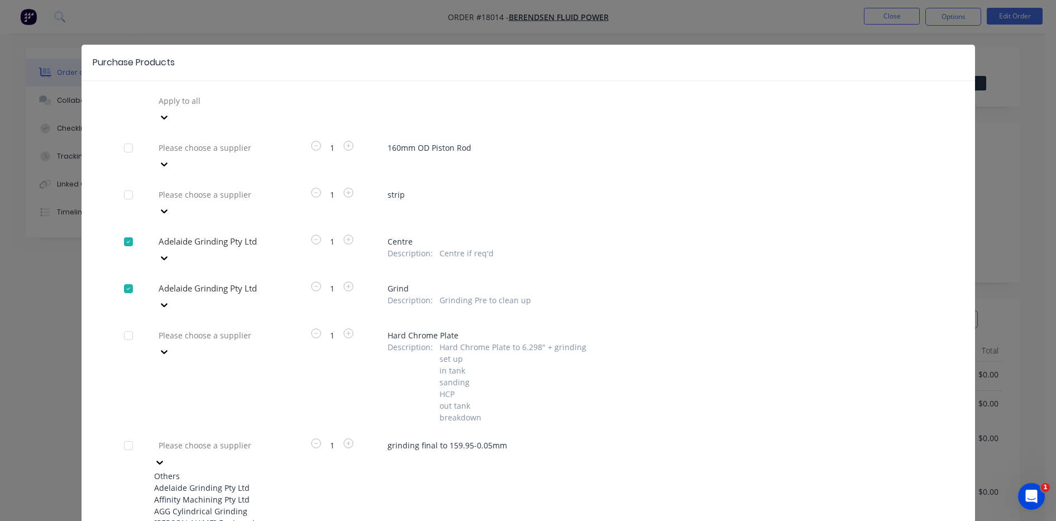
scroll to position [44, 0]
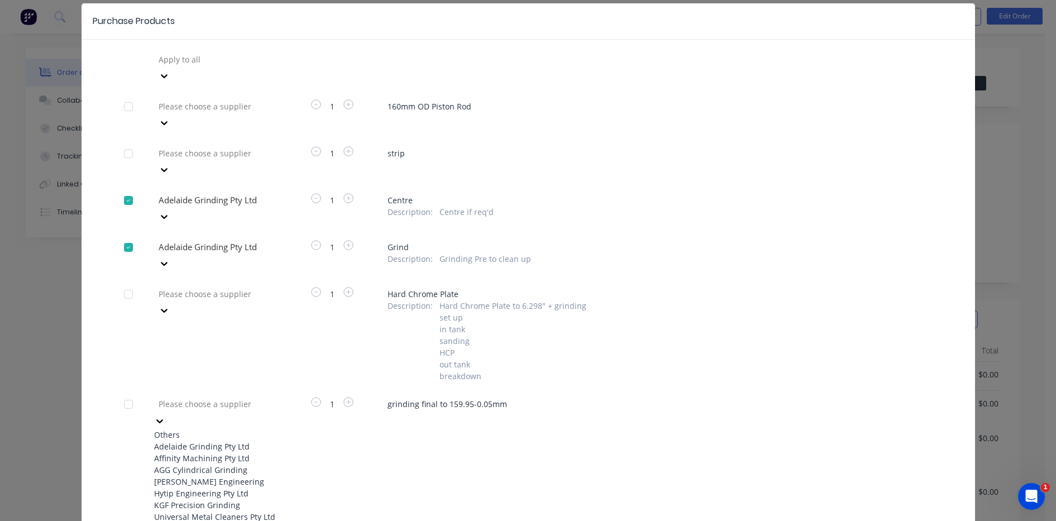
click at [213, 84] on div "7 results available. Use Up and Down to choose options, press Enter to select t…" at bounding box center [215, 68] width 123 height 34
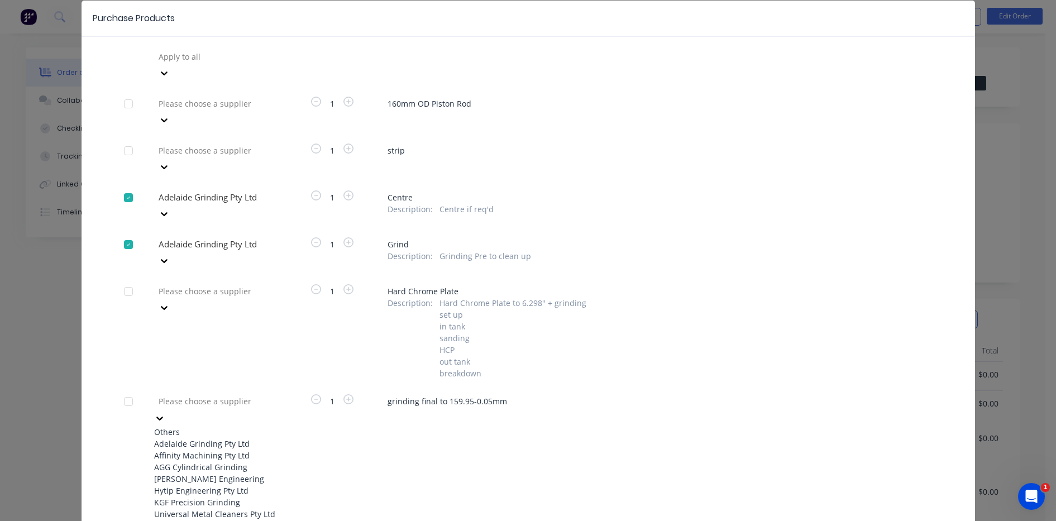
click at [207, 438] on div "Adelaide Grinding Pty Ltd" at bounding box center [215, 444] width 123 height 12
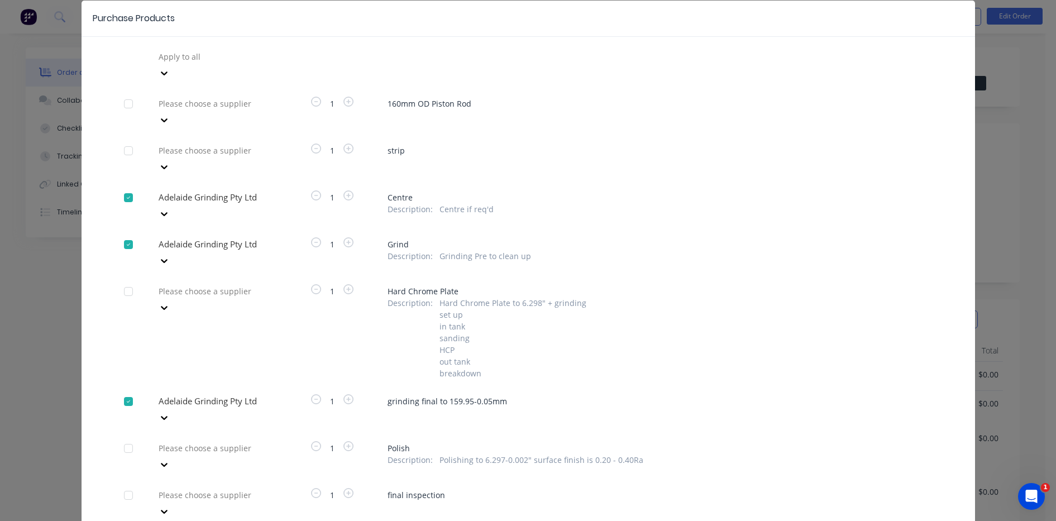
scroll to position [56, 0]
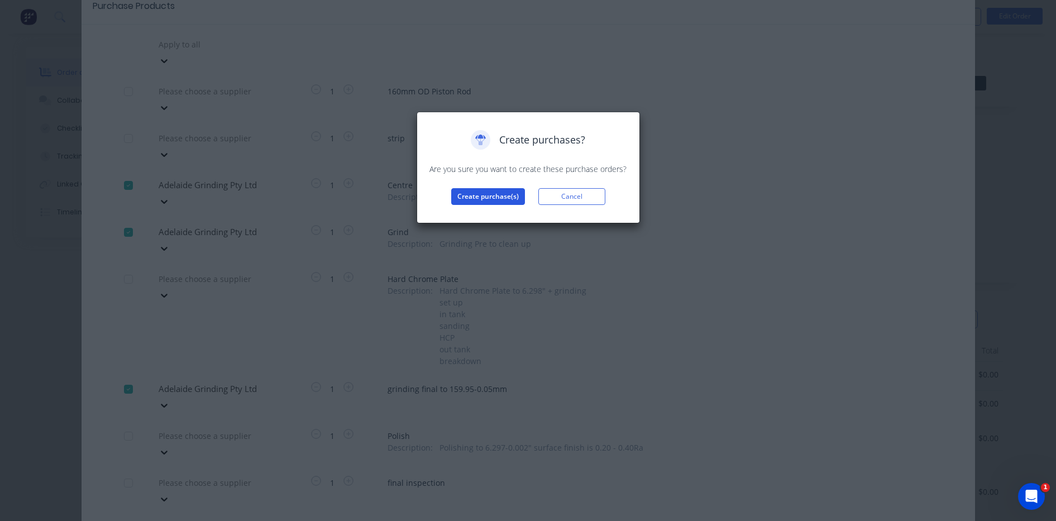
click at [497, 195] on button "Create purchase(s)" at bounding box center [488, 196] width 74 height 17
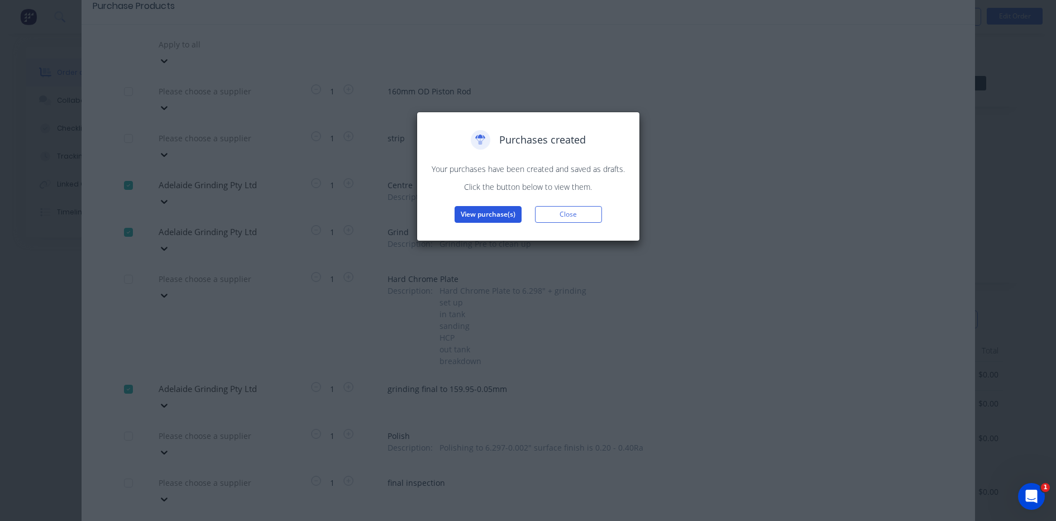
click at [504, 214] on button "View purchase(s)" at bounding box center [487, 214] width 67 height 17
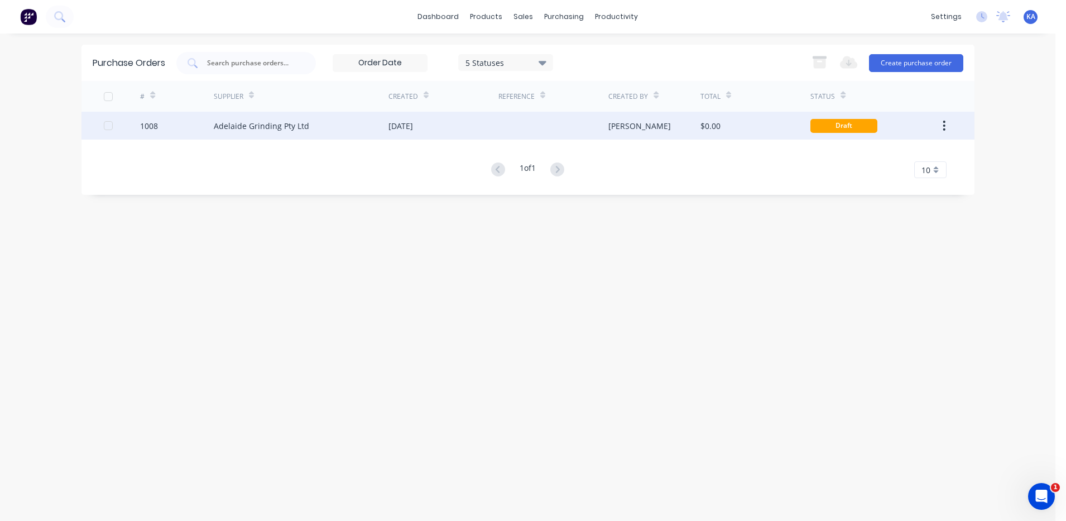
click at [108, 128] on div at bounding box center [108, 125] width 22 height 22
click at [940, 59] on button "Create purchase order" at bounding box center [916, 63] width 94 height 18
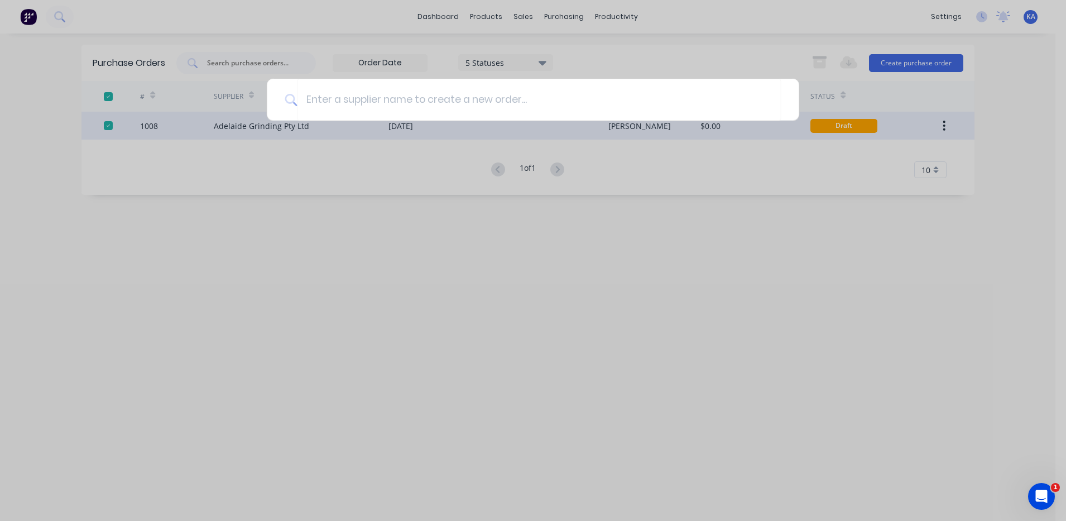
click at [583, 271] on div at bounding box center [533, 260] width 1066 height 521
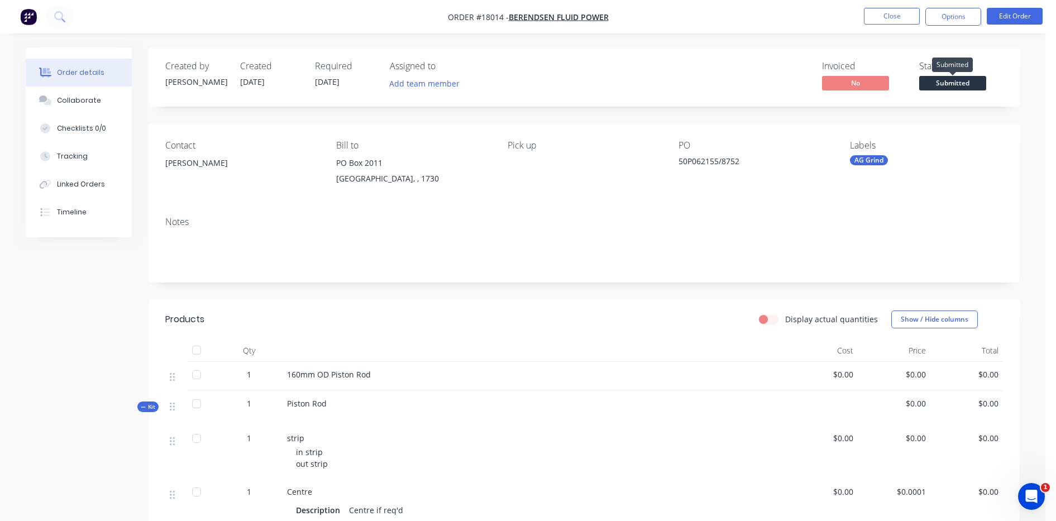
click at [954, 78] on span "Submitted" at bounding box center [952, 83] width 67 height 14
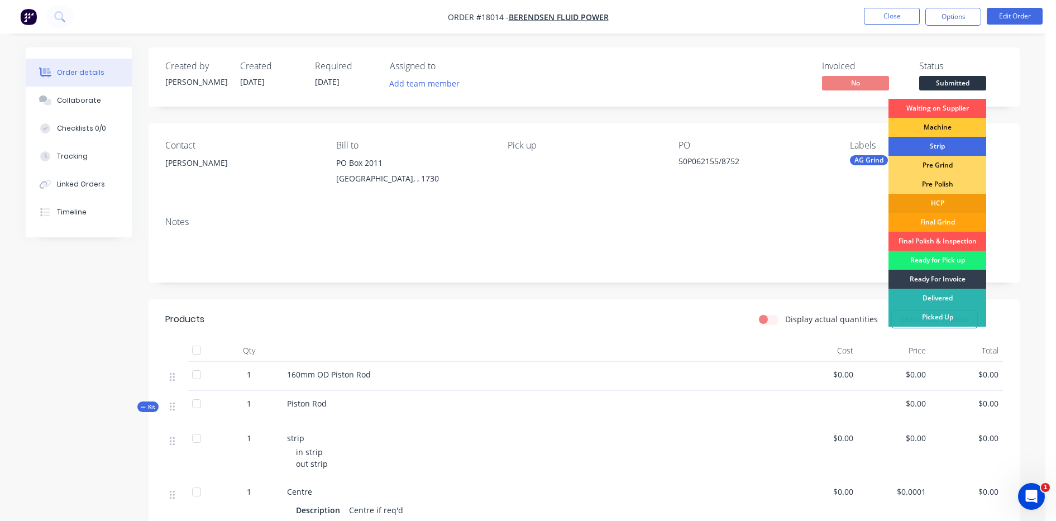
click at [925, 140] on div "Strip" at bounding box center [937, 146] width 98 height 19
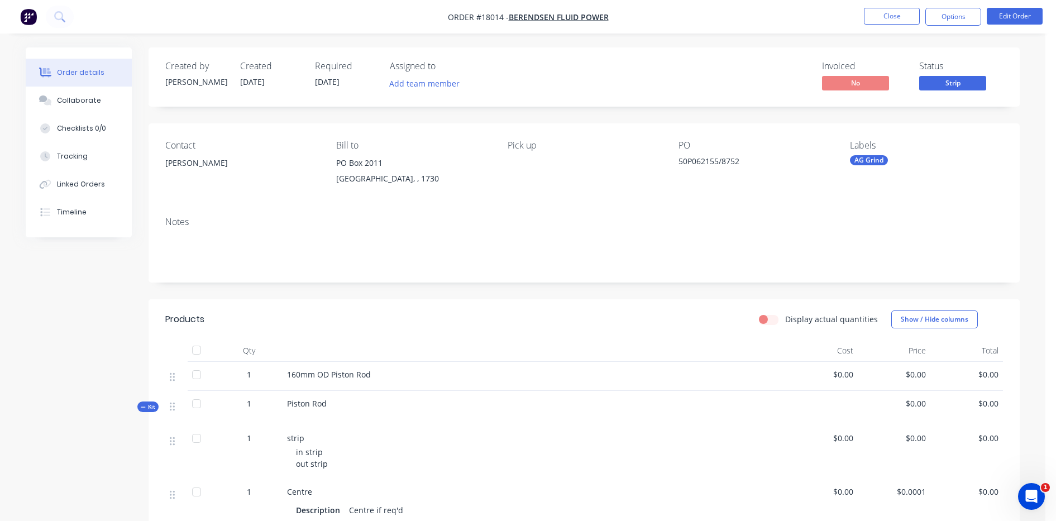
click at [954, 6] on nav "Order #18014 - Berendsen Fluid Power Close Options Edit Order" at bounding box center [528, 17] width 1056 height 34
click at [953, 12] on button "Options" at bounding box center [953, 17] width 56 height 18
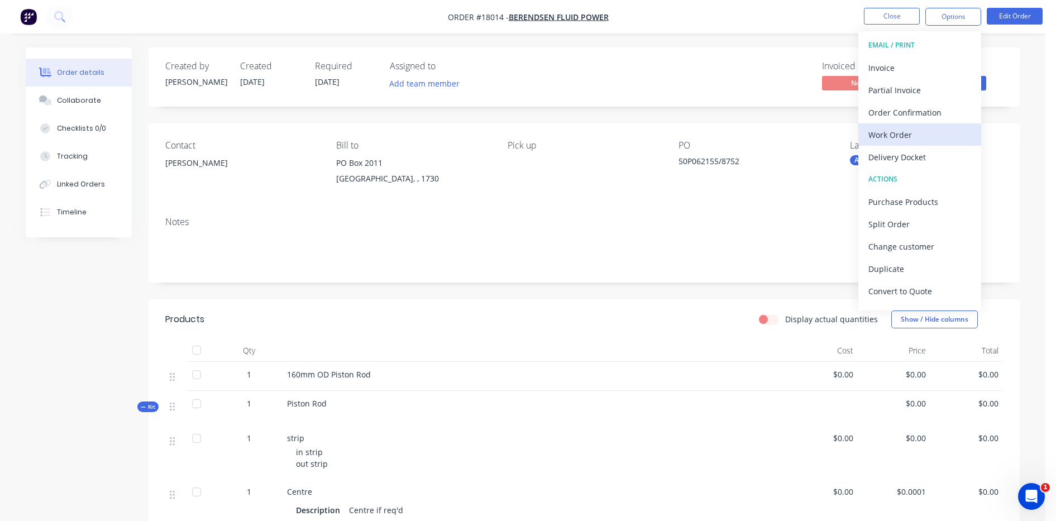
click at [906, 133] on div "Work Order" at bounding box center [919, 135] width 103 height 16
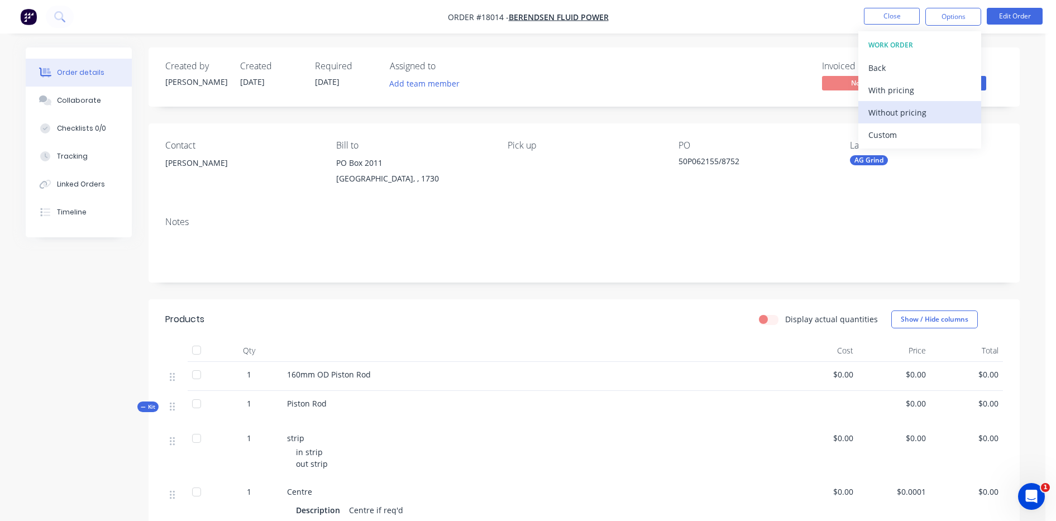
click at [912, 111] on div "Without pricing" at bounding box center [919, 112] width 103 height 16
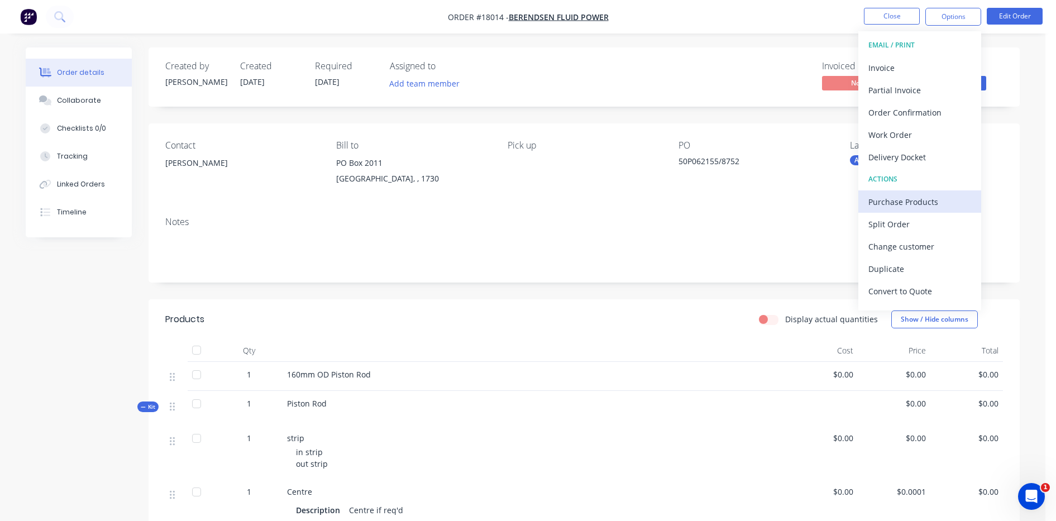
click at [925, 198] on div "Purchase Products" at bounding box center [919, 202] width 103 height 16
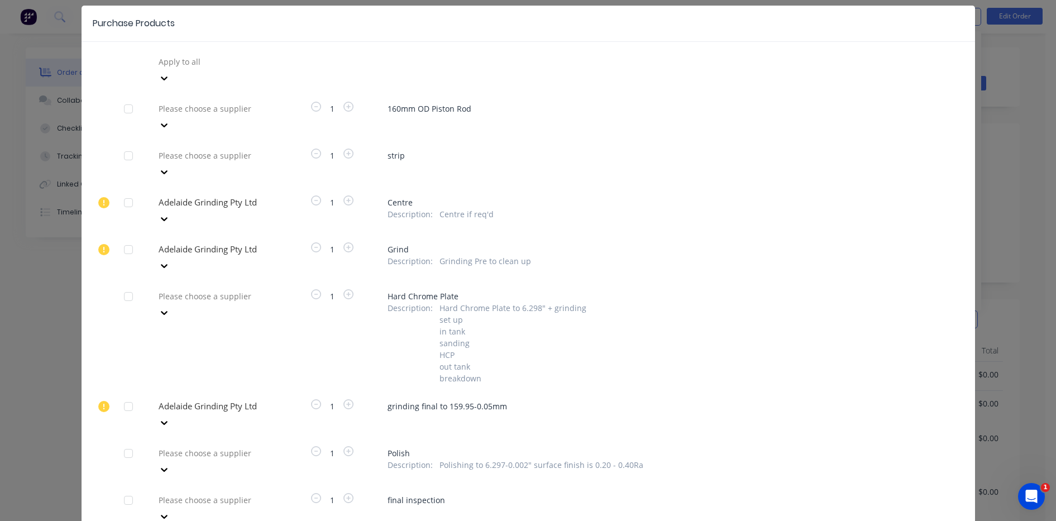
scroll to position [56, 0]
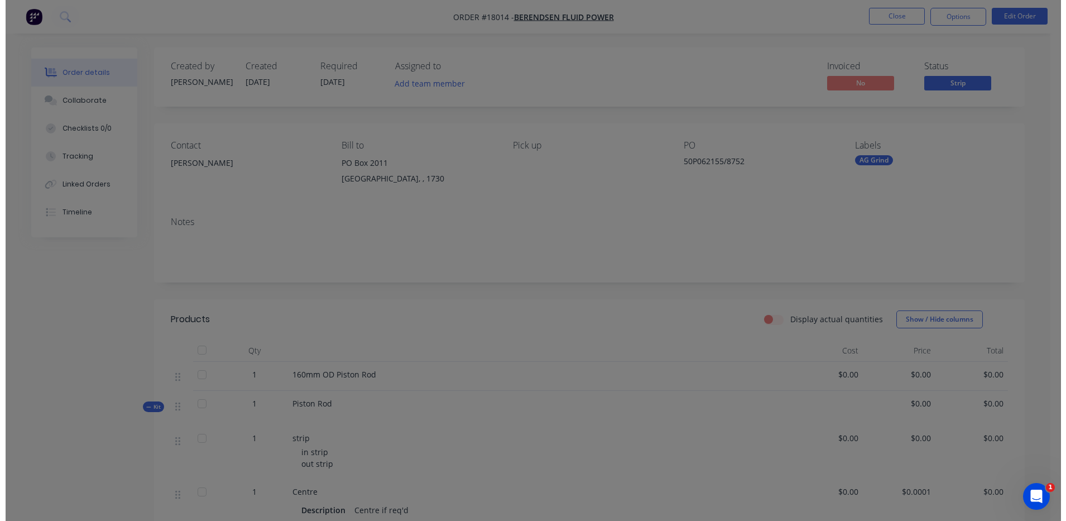
scroll to position [0, 0]
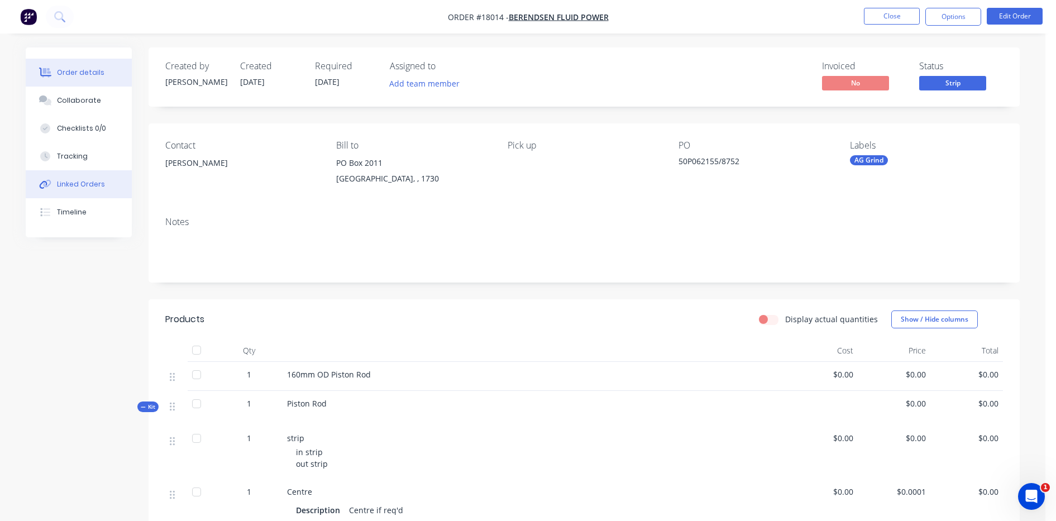
click at [90, 183] on div "Linked Orders" at bounding box center [81, 184] width 48 height 10
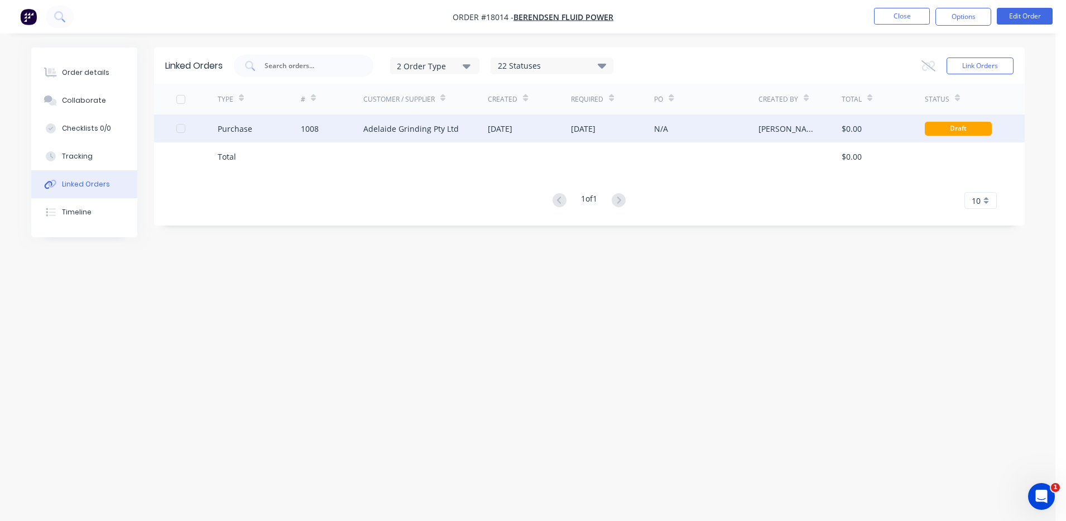
click at [451, 127] on div "Adelaide Grinding Pty Ltd" at bounding box center [410, 129] width 95 height 12
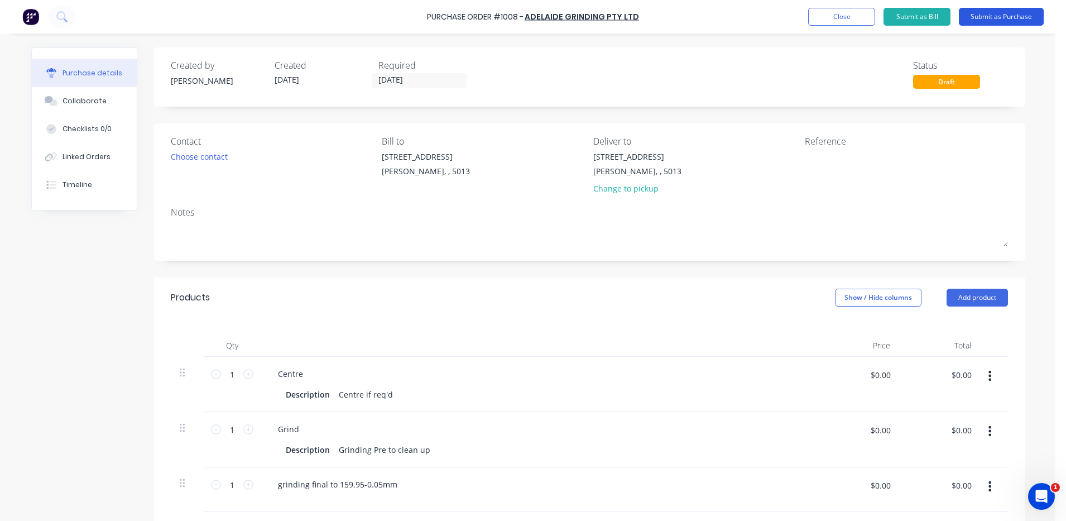
click at [1011, 16] on button "Submit as Purchase" at bounding box center [1001, 17] width 85 height 18
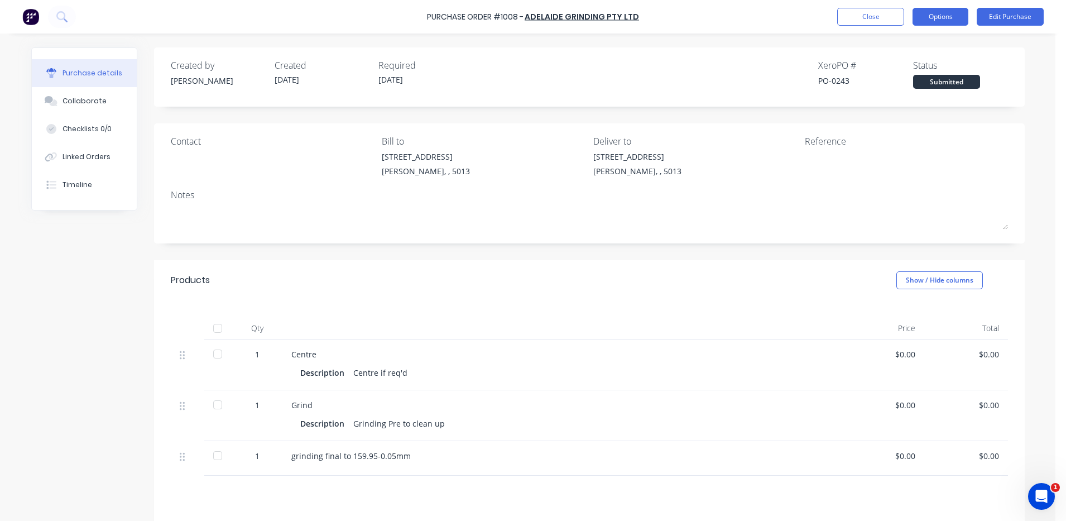
click at [953, 18] on button "Options" at bounding box center [941, 17] width 56 height 18
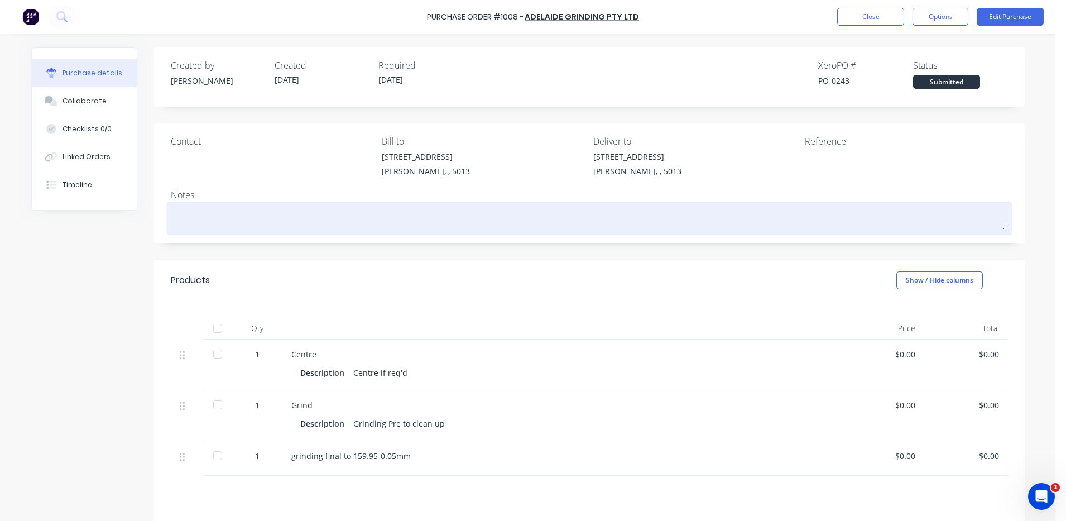
click at [809, 208] on textarea at bounding box center [590, 216] width 838 height 25
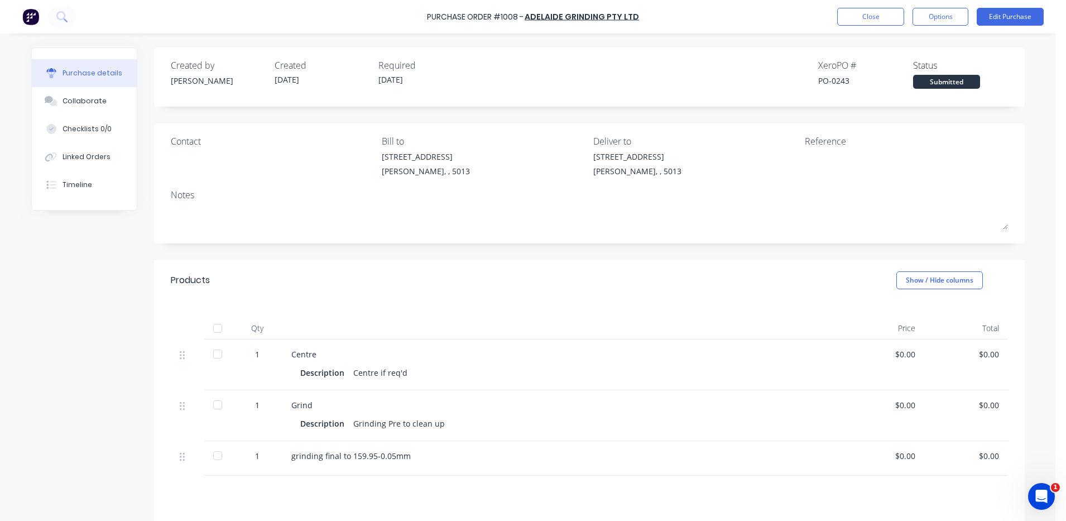
click at [837, 144] on div "Reference" at bounding box center [906, 141] width 203 height 13
click at [864, 140] on div "Reference" at bounding box center [906, 141] width 203 height 13
click at [820, 151] on div at bounding box center [875, 165] width 140 height 28
click at [858, 140] on div "Reference" at bounding box center [906, 141] width 203 height 13
click at [835, 139] on div "Reference" at bounding box center [906, 141] width 203 height 13
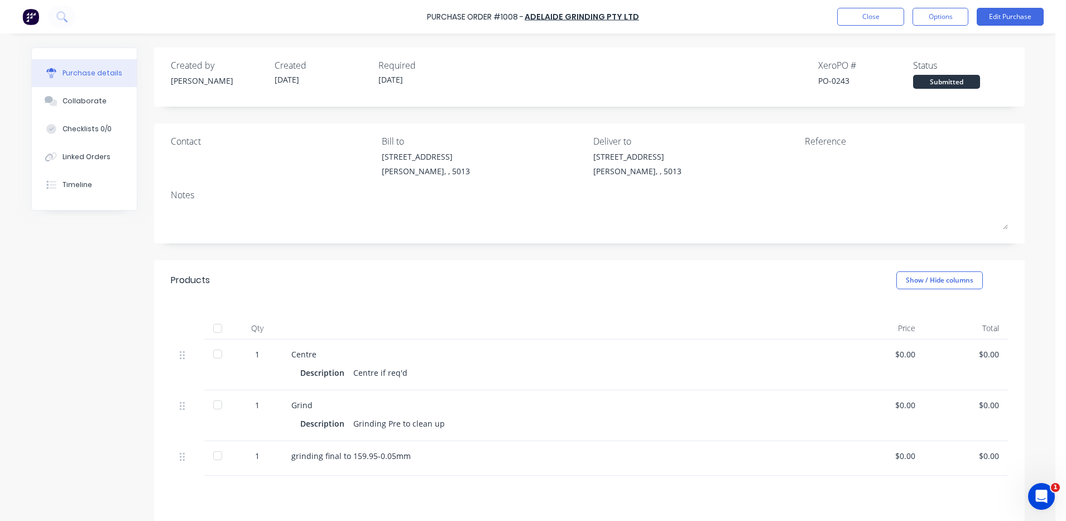
click at [817, 151] on div at bounding box center [875, 165] width 140 height 28
click at [999, 17] on button "Edit Purchase" at bounding box center [1010, 17] width 67 height 18
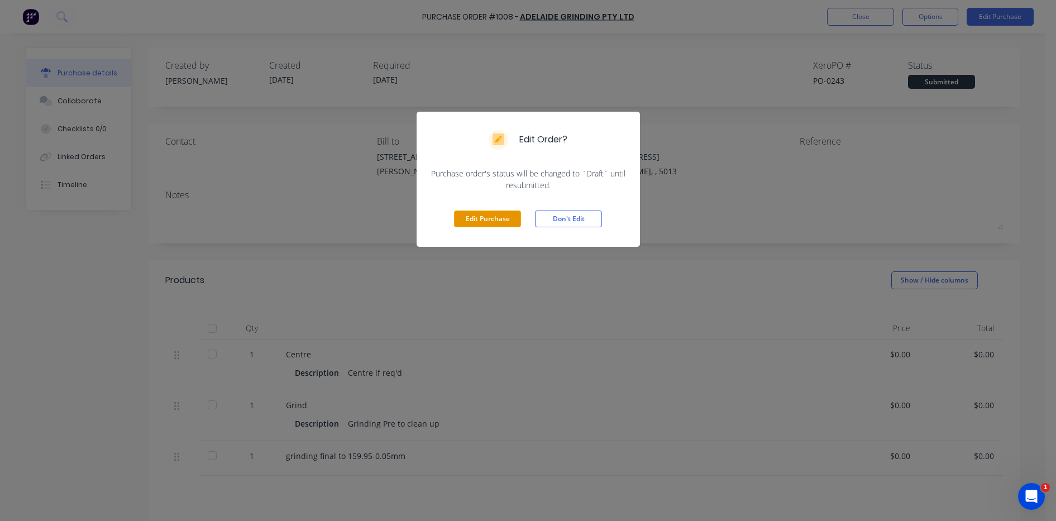
click at [504, 221] on button "Edit Purchase" at bounding box center [487, 218] width 67 height 17
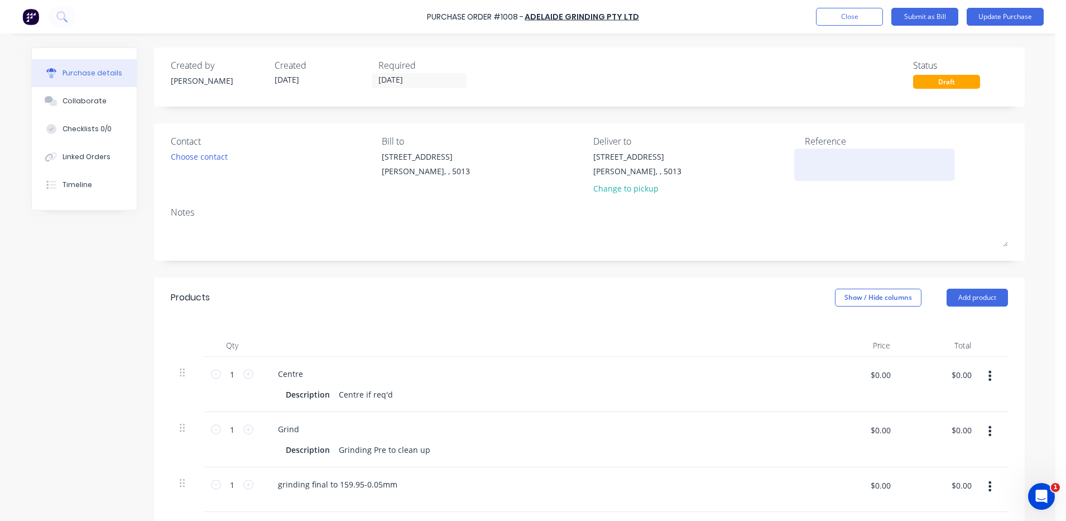
click at [826, 158] on textarea at bounding box center [875, 163] width 140 height 25
type textarea "TC18014"
click at [1010, 16] on button "Update Purchase" at bounding box center [1005, 17] width 77 height 18
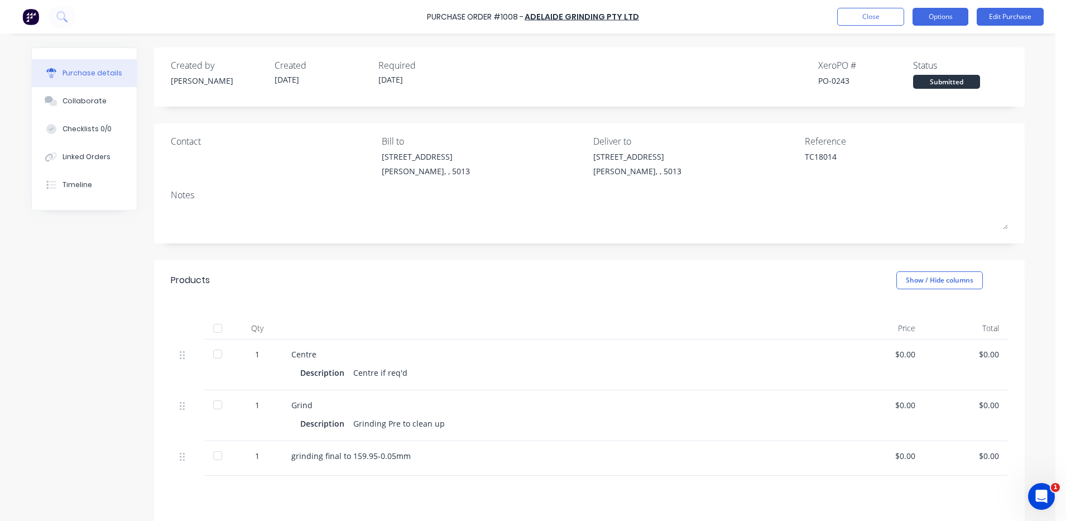
click at [917, 13] on button "Options" at bounding box center [941, 17] width 56 height 18
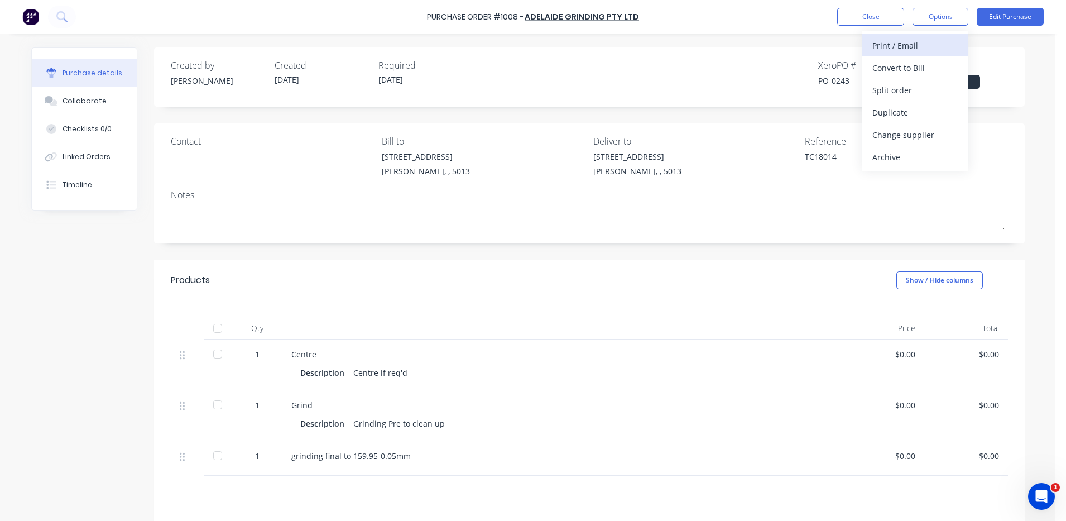
click at [887, 45] on div "Print / Email" at bounding box center [916, 45] width 86 height 16
click at [885, 88] on div "Without pricing" at bounding box center [916, 90] width 86 height 16
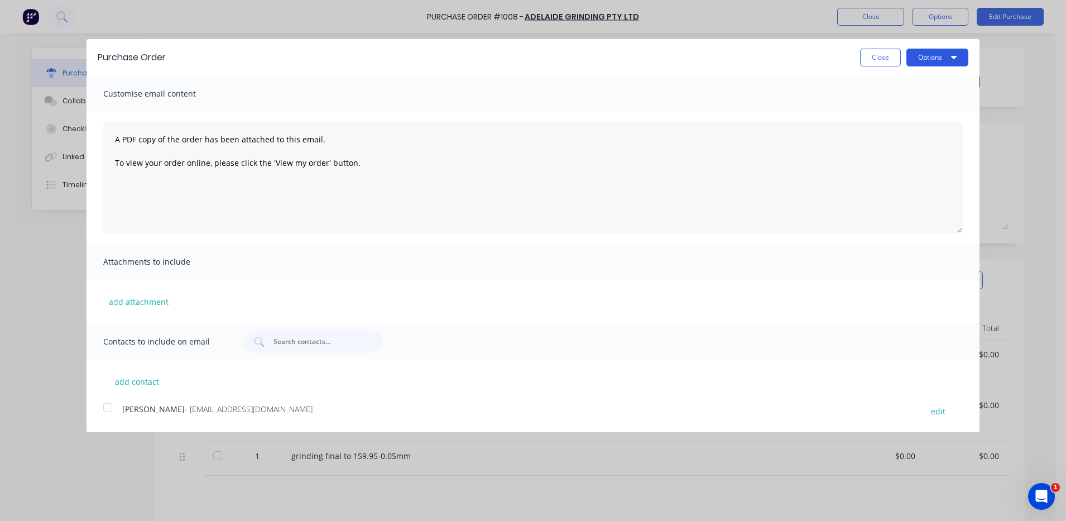
click at [916, 54] on button "Options" at bounding box center [938, 58] width 62 height 18
click at [875, 80] on div "Print" at bounding box center [916, 86] width 86 height 16
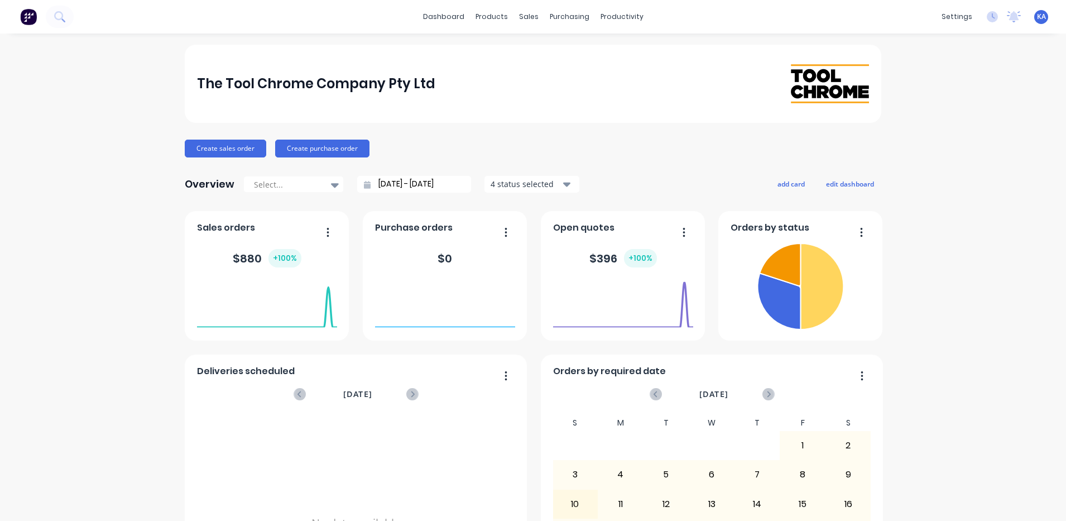
click at [1037, 15] on span "KA" at bounding box center [1041, 17] width 9 height 10
click at [932, 115] on div "Profile" at bounding box center [942, 118] width 22 height 10
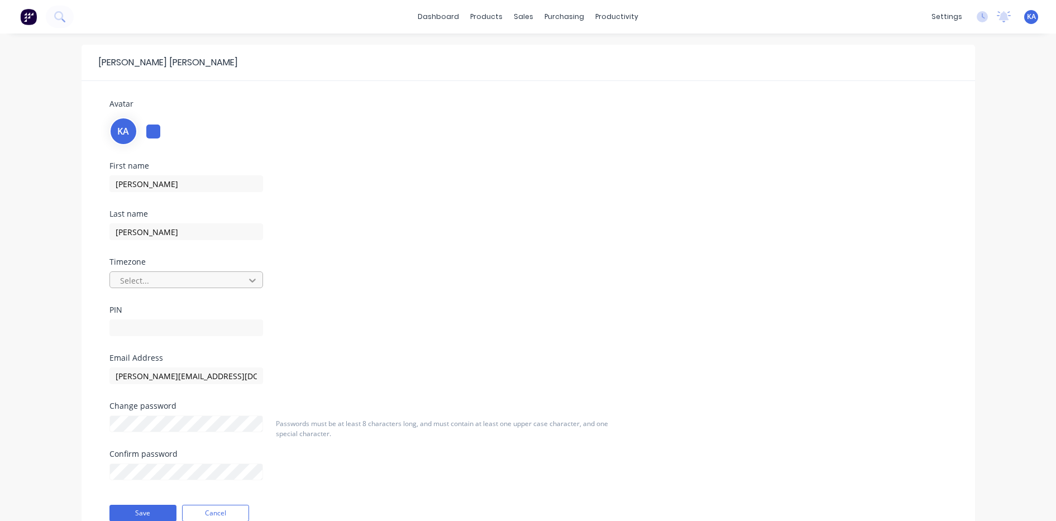
click at [252, 282] on icon at bounding box center [252, 281] width 7 height 4
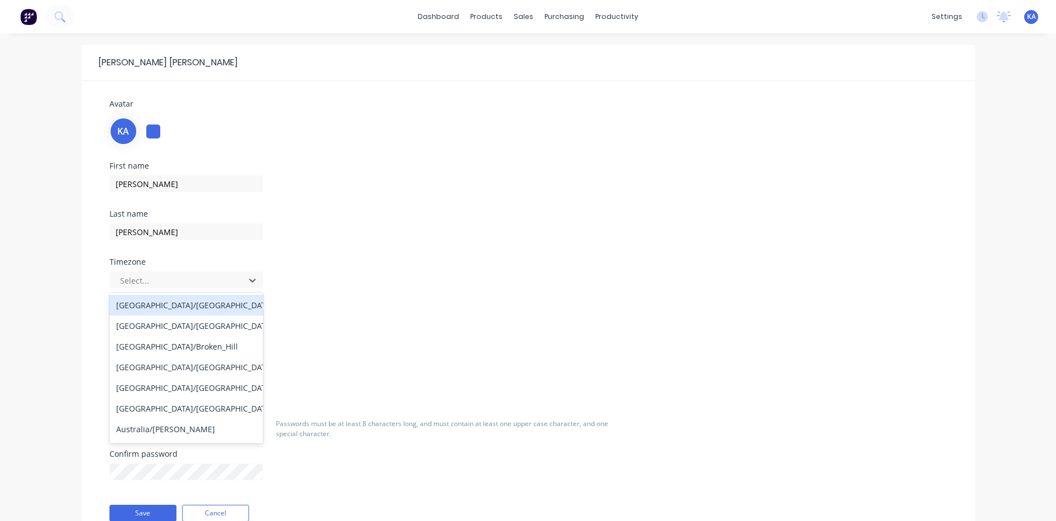
click at [193, 308] on div "[GEOGRAPHIC_DATA]/[GEOGRAPHIC_DATA]" at bounding box center [186, 305] width 154 height 21
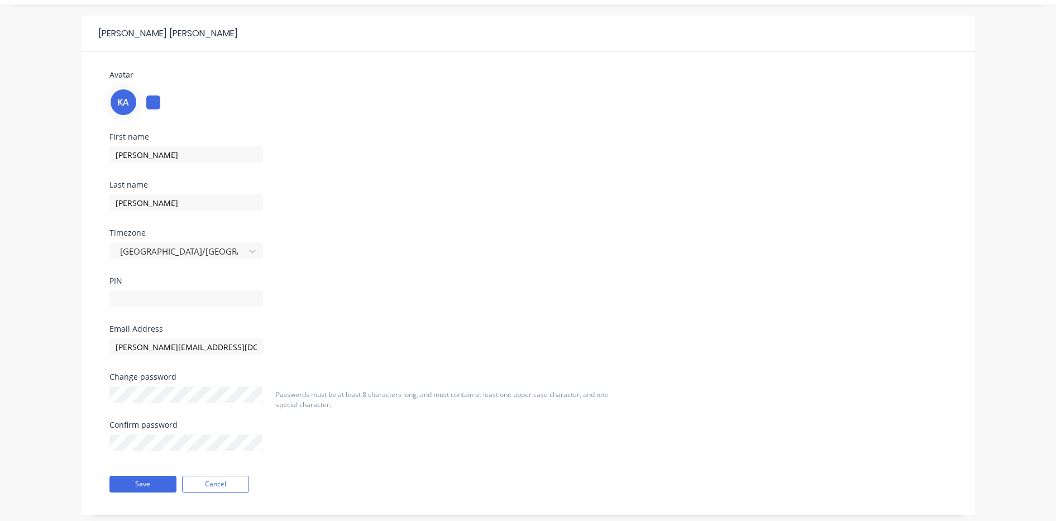
scroll to position [51, 0]
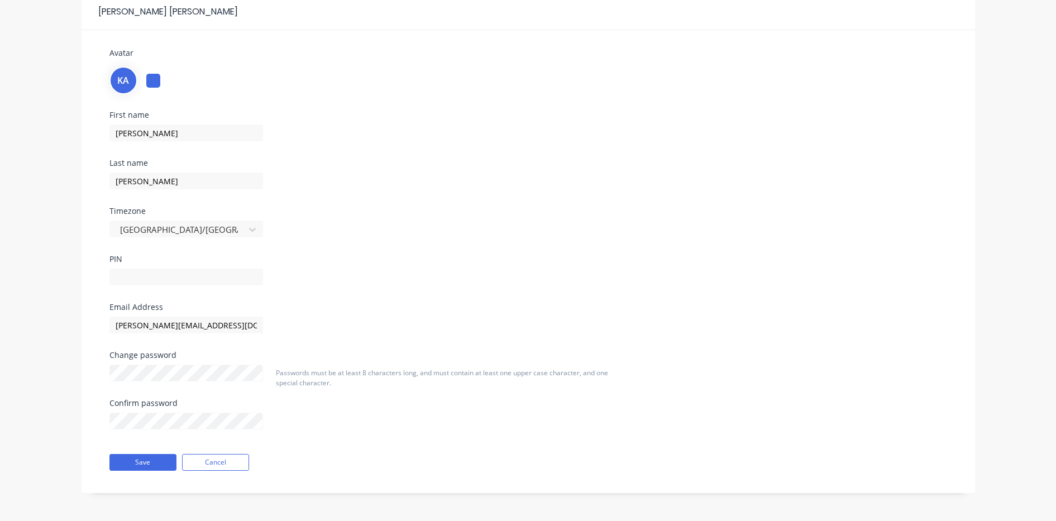
click at [453, 274] on div "First name Kevin Last name Atkinson Timezone Australia/Adelaide PIN" at bounding box center [528, 207] width 854 height 192
click at [198, 409] on div "Confirm password" at bounding box center [186, 412] width 154 height 8
click at [171, 440] on div "Confirm password" at bounding box center [186, 432] width 154 height 48
click at [153, 471] on button "Save" at bounding box center [142, 470] width 67 height 17
click at [465, 197] on div "First name Kevin Last name Atkinson Timezone Select... PIN" at bounding box center [528, 207] width 854 height 192
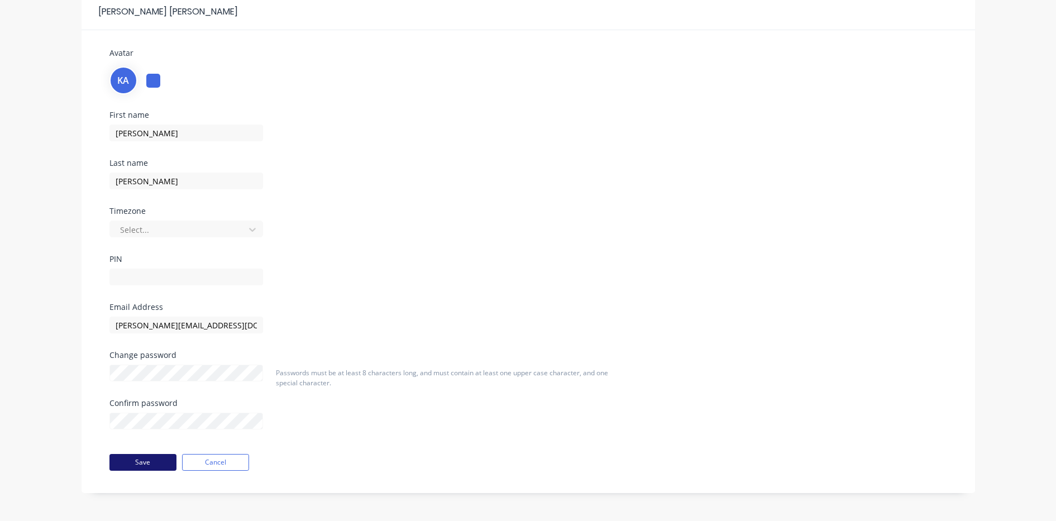
click at [128, 463] on button "Save" at bounding box center [142, 462] width 67 height 17
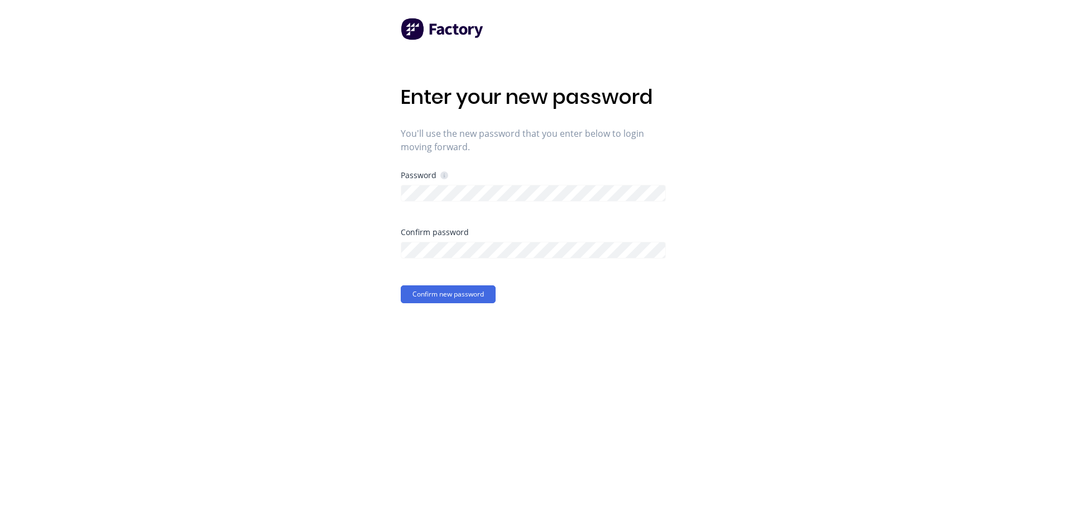
click at [810, 225] on div "Enter your new password You'll use the new password that you enter below to log…" at bounding box center [533, 260] width 1066 height 521
click at [495, 231] on div "Confirm password" at bounding box center [533, 232] width 265 height 8
click at [401, 285] on button "Confirm new password" at bounding box center [448, 294] width 95 height 18
click at [778, 220] on div "Enter your new password You'll use the new password that you enter below to log…" at bounding box center [533, 260] width 1066 height 521
click at [339, 211] on div "Enter your new password You'll use the new password that you enter below to log…" at bounding box center [533, 260] width 1066 height 521
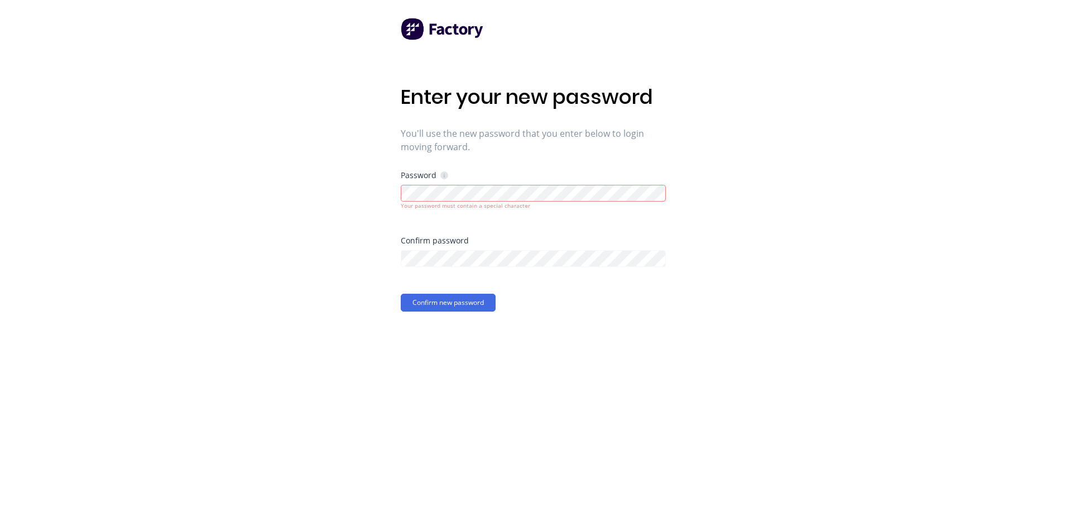
click at [810, 257] on div "Enter your new password You'll use the new password that you enter below to log…" at bounding box center [533, 260] width 1066 height 521
click at [311, 266] on div "Enter your new password You'll use the new password that you enter below to log…" at bounding box center [533, 260] width 1066 height 521
click at [401, 294] on button "Confirm new password" at bounding box center [448, 303] width 95 height 18
